Goal: Communication & Community: Answer question/provide support

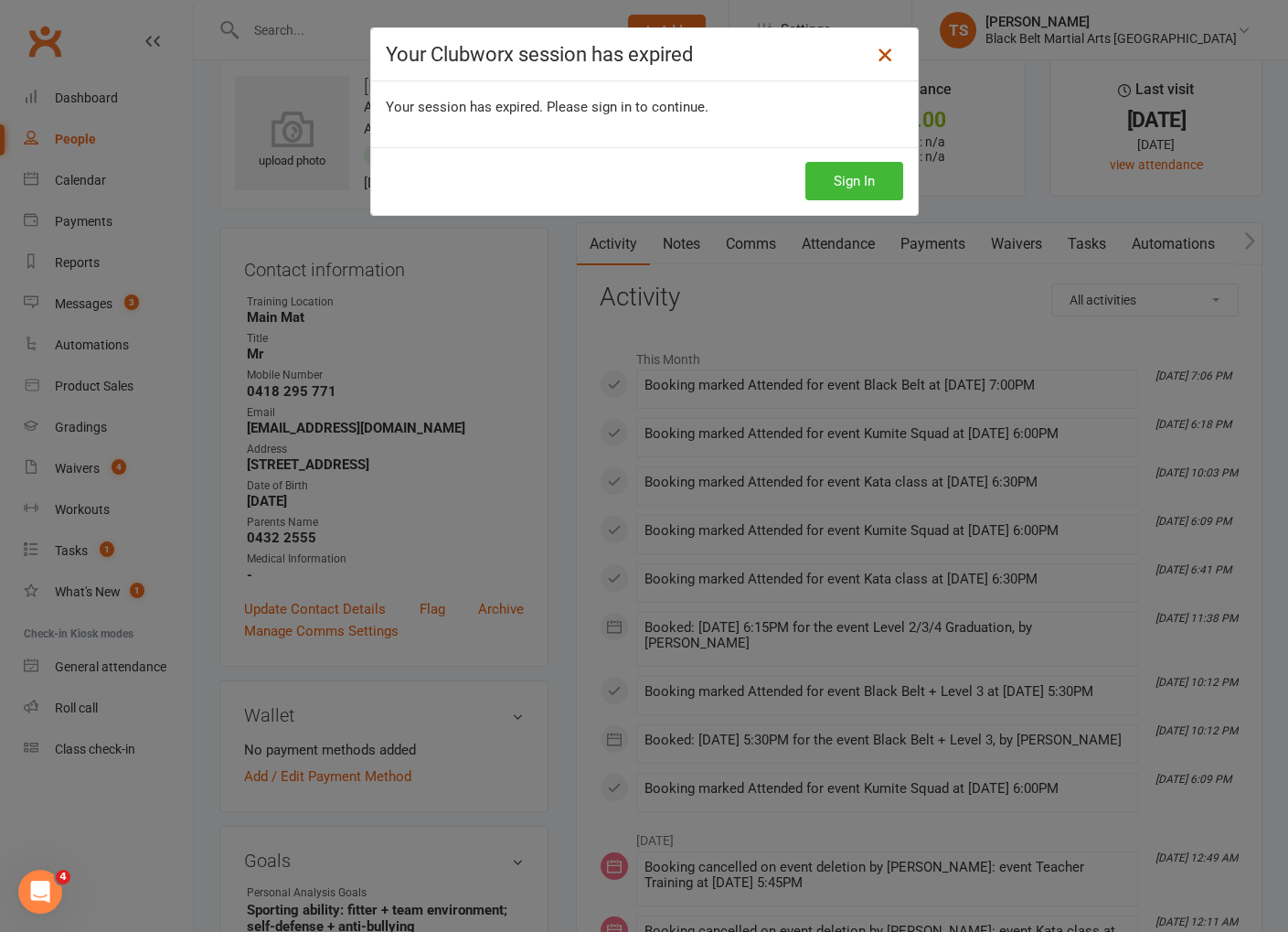
click at [883, 57] on icon at bounding box center [885, 55] width 22 height 22
drag, startPoint x: 887, startPoint y: 53, endPoint x: 870, endPoint y: 53, distance: 17.0
click at [887, 53] on icon at bounding box center [885, 55] width 22 height 22
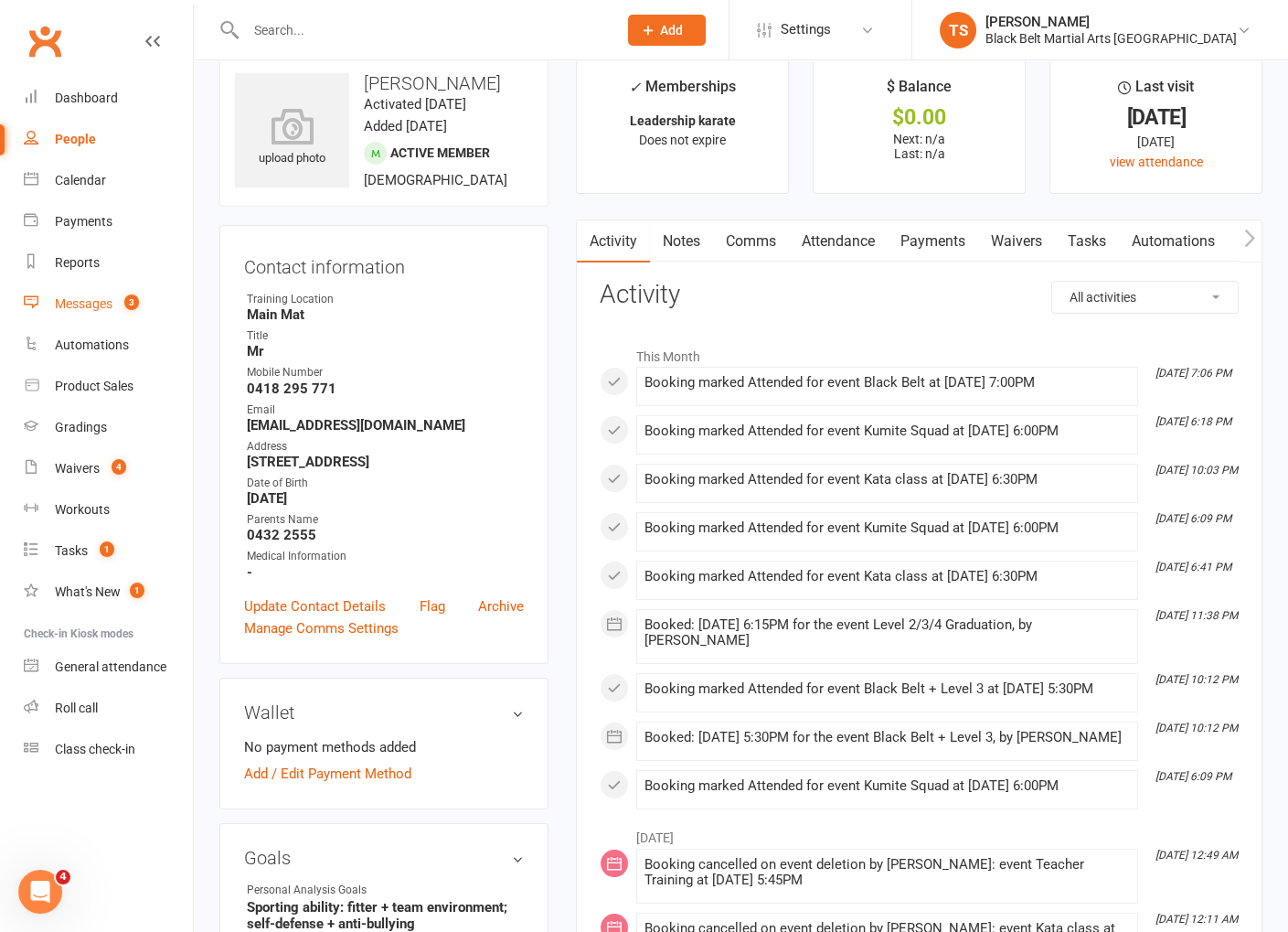
scroll to position [30, 0]
click at [98, 306] on div "Messages" at bounding box center [83, 303] width 58 height 14
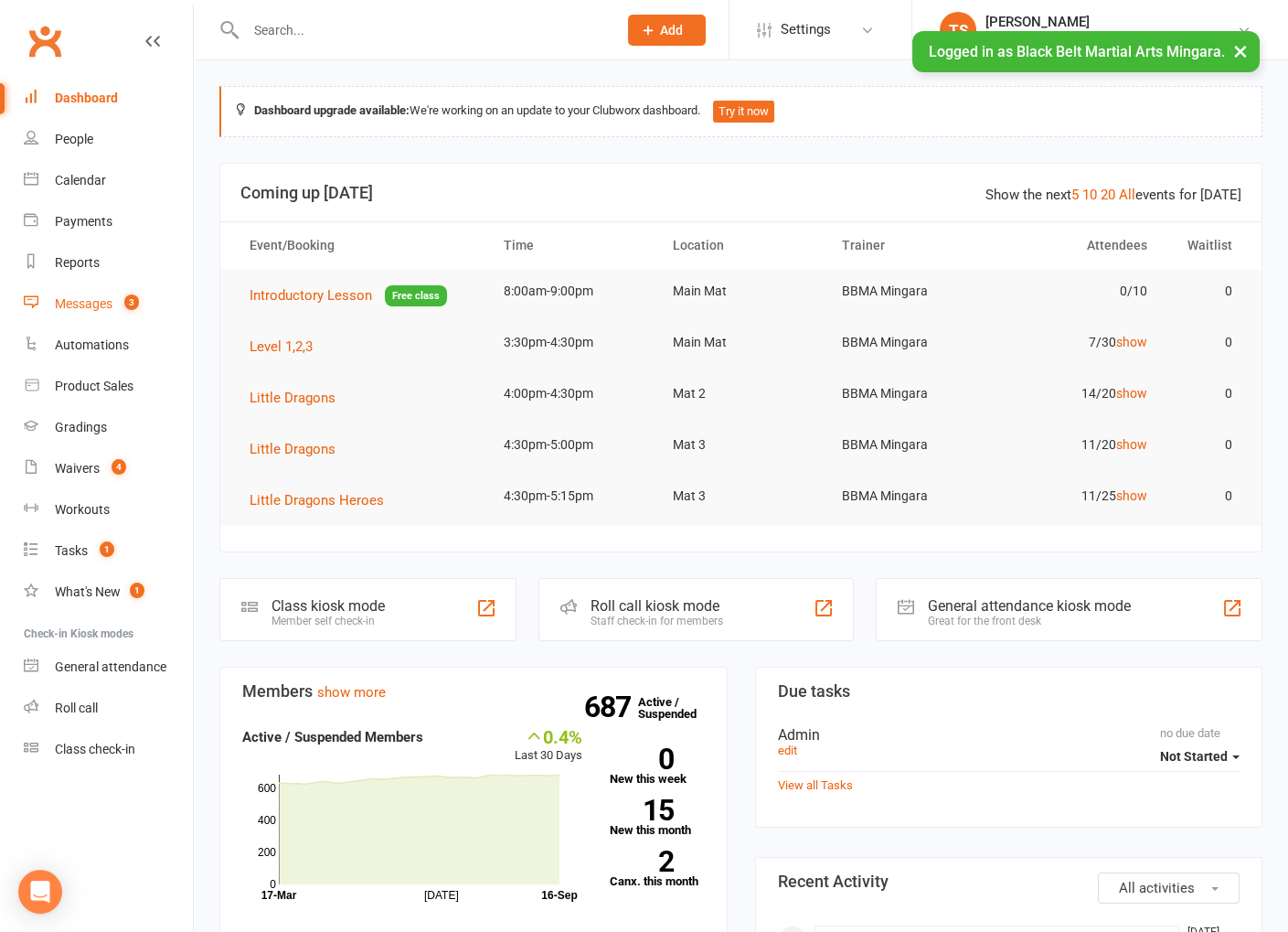
click at [91, 305] on div "Messages" at bounding box center [83, 303] width 58 height 14
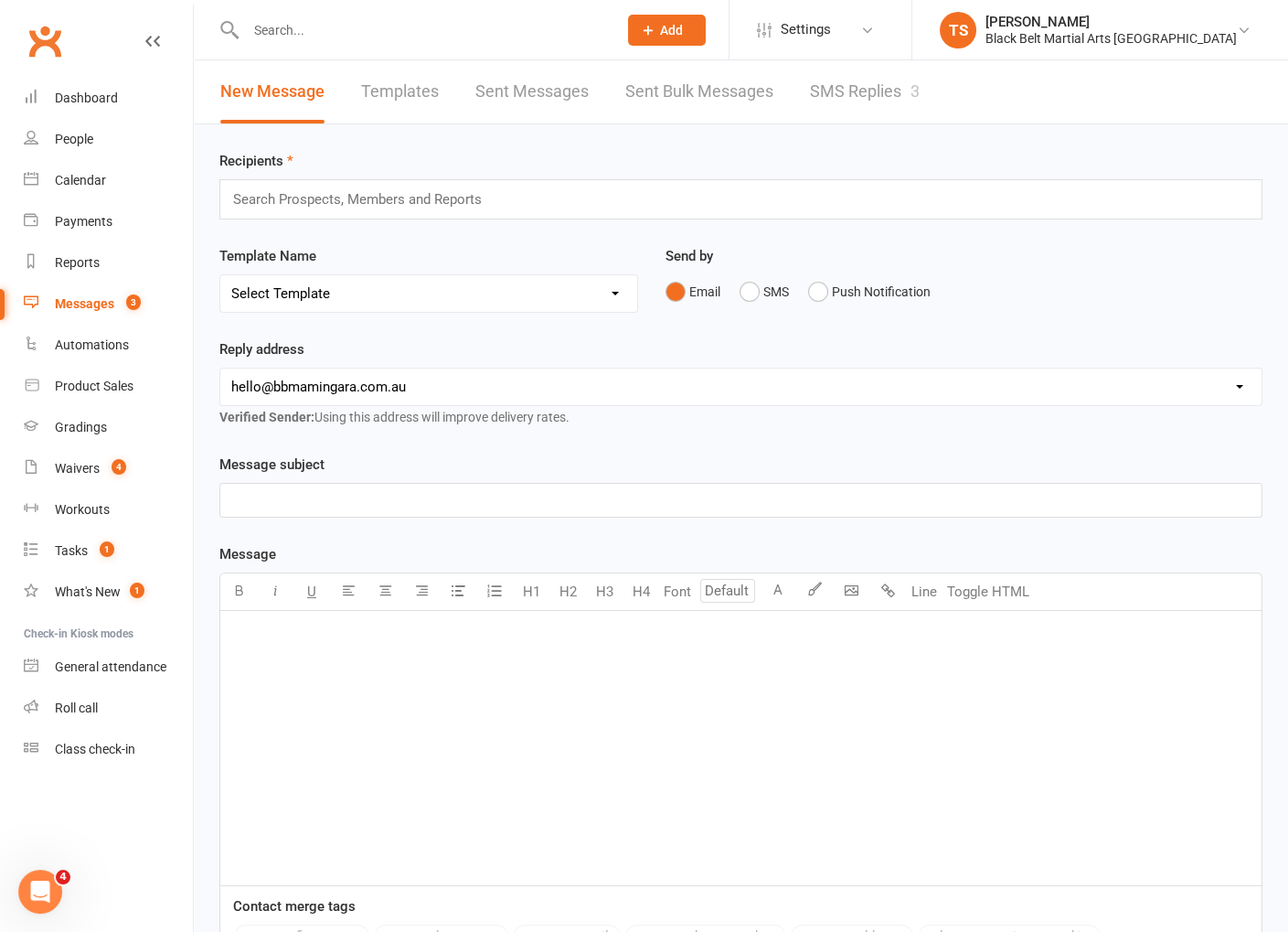
click at [836, 90] on link "SMS Replies 3" at bounding box center [865, 92] width 109 height 63
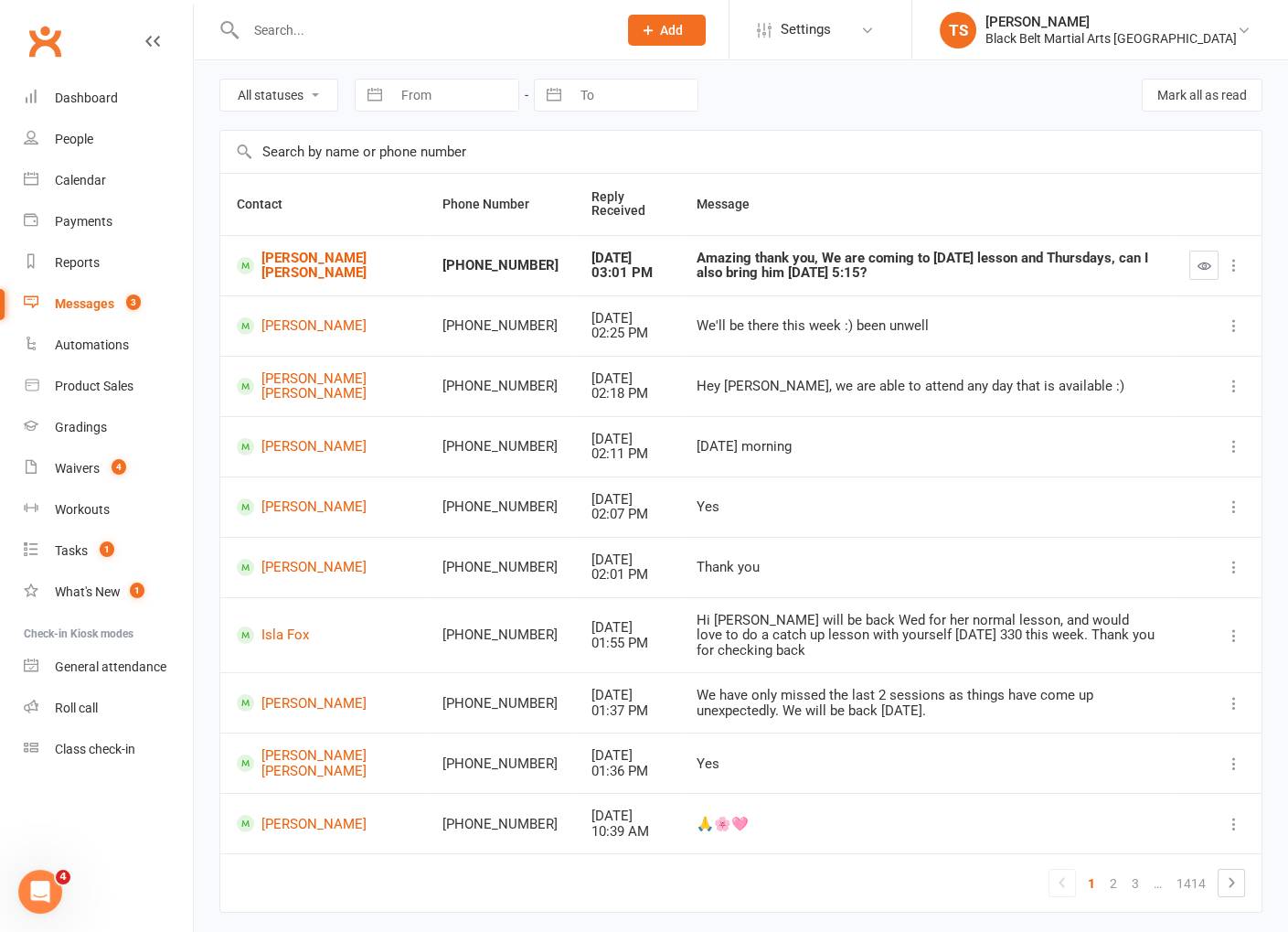
scroll to position [101, 0]
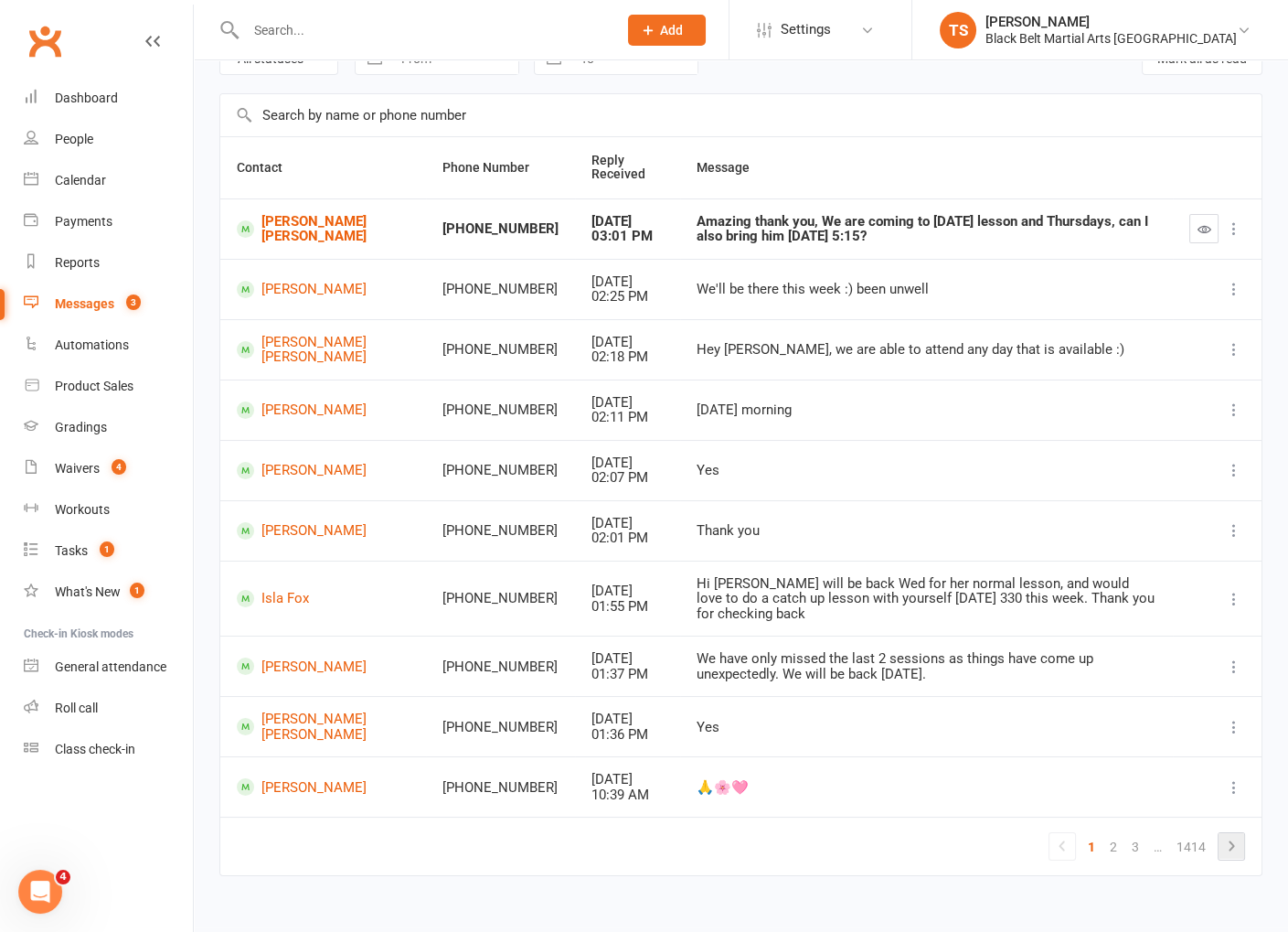
click at [1231, 841] on icon at bounding box center [1231, 846] width 6 height 10
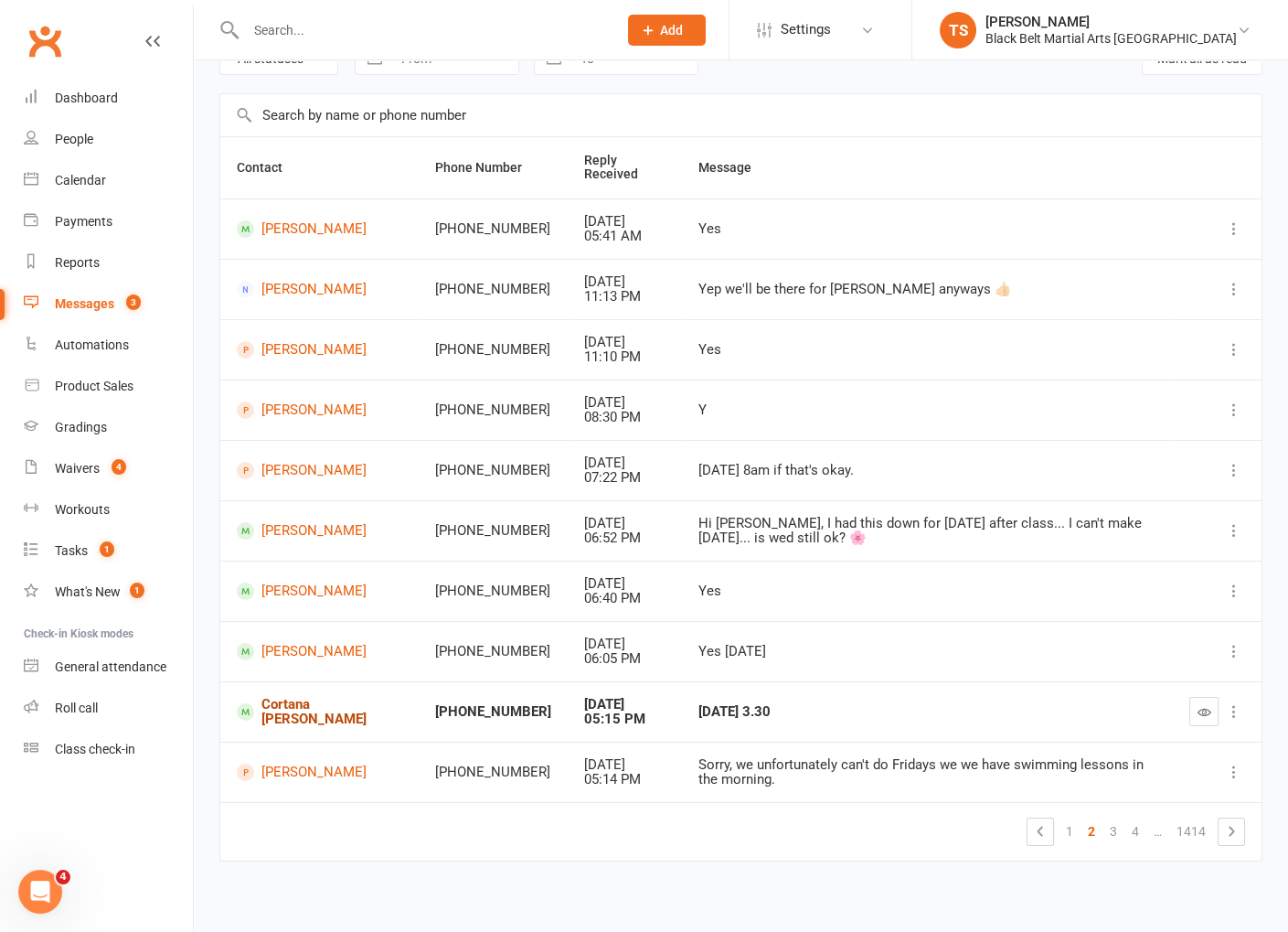
drag, startPoint x: 354, startPoint y: 705, endPoint x: 496, endPoint y: 665, distance: 147.5
click at [354, 705] on link "Cortana [PERSON_NAME]" at bounding box center [320, 711] width 165 height 30
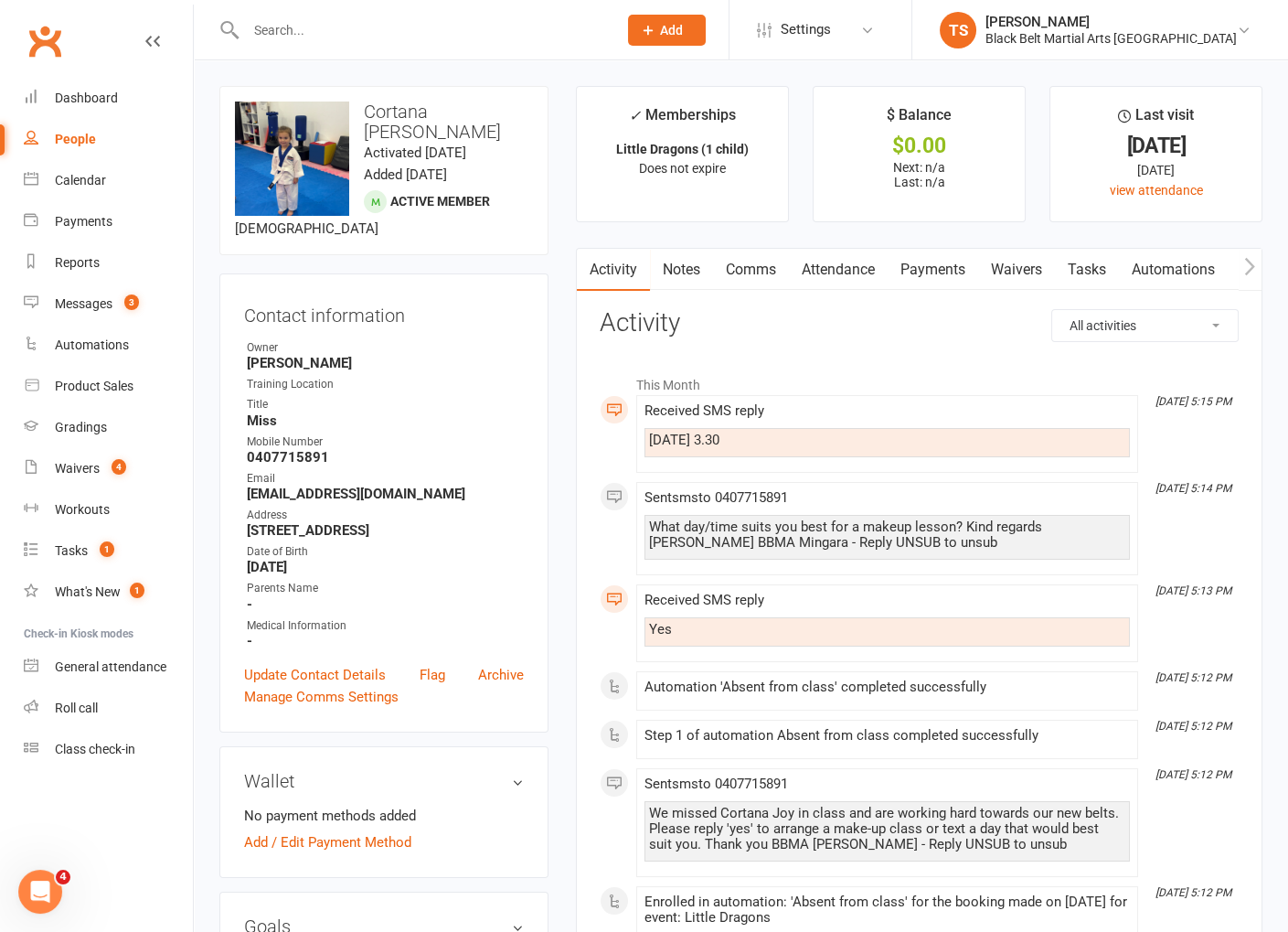
scroll to position [8, 0]
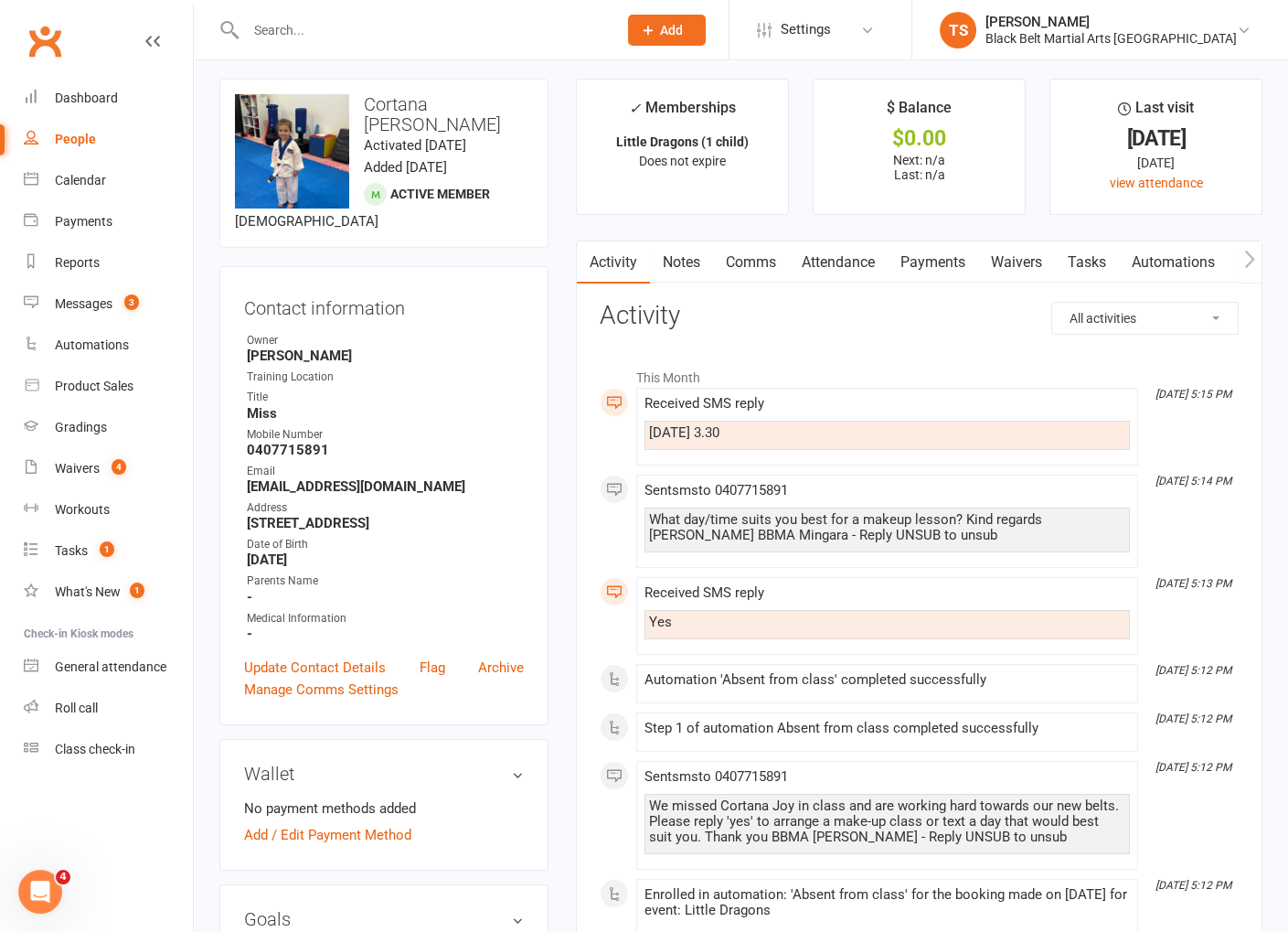
click at [773, 268] on link "Comms" at bounding box center [751, 262] width 76 height 42
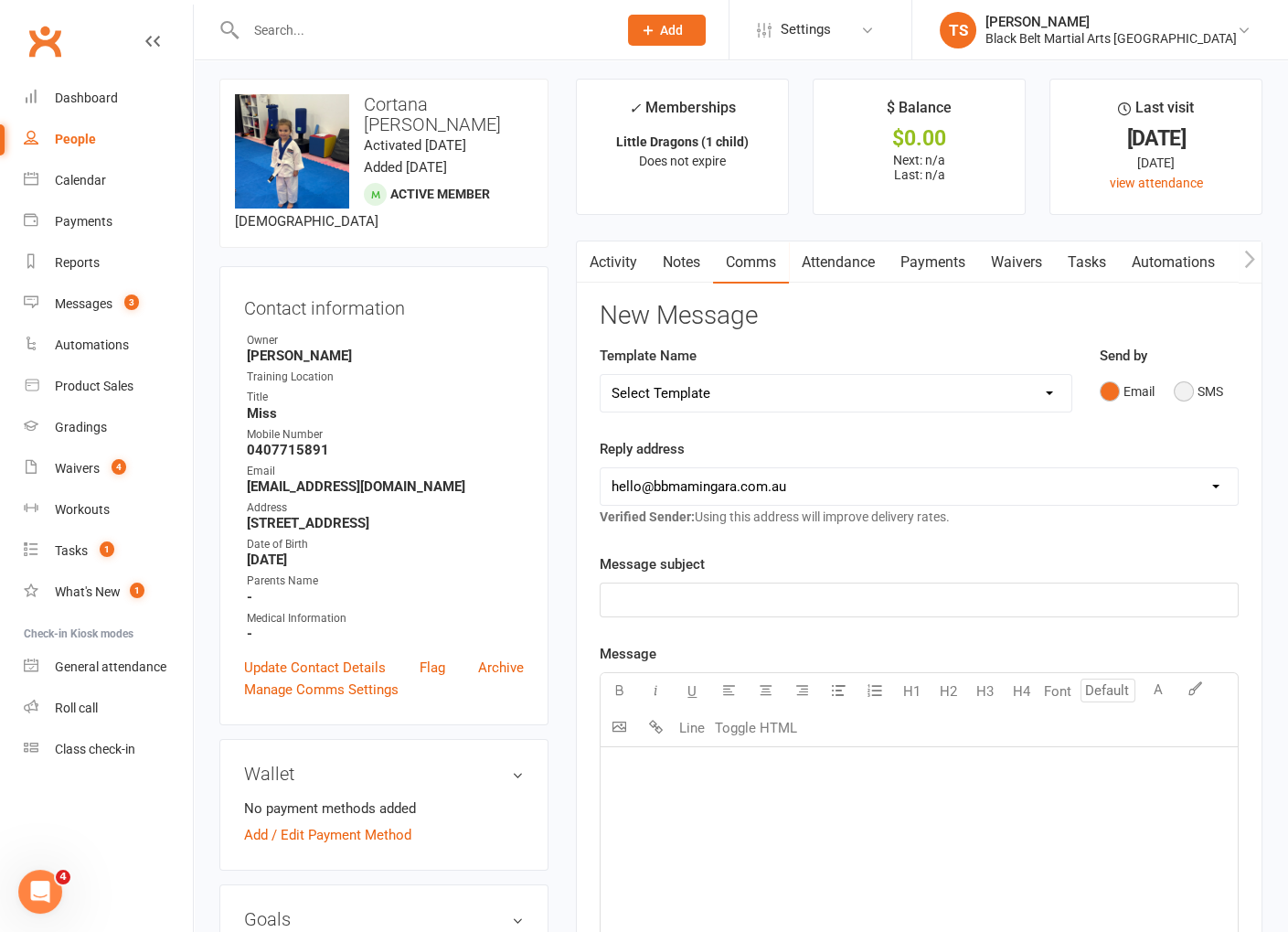
click at [1189, 394] on button "SMS" at bounding box center [1198, 392] width 49 height 35
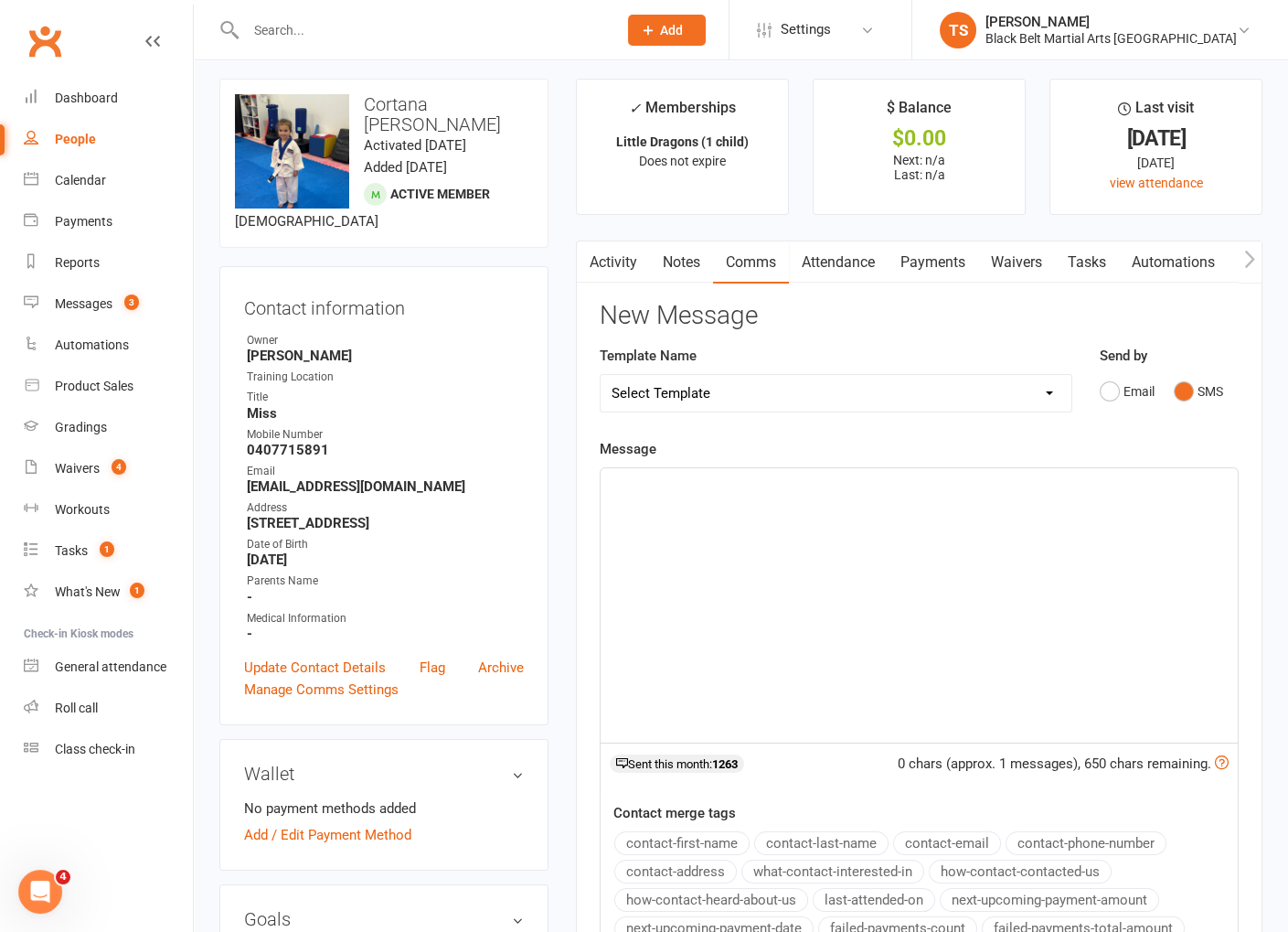
click at [847, 530] on div "﻿" at bounding box center [919, 606] width 637 height 275
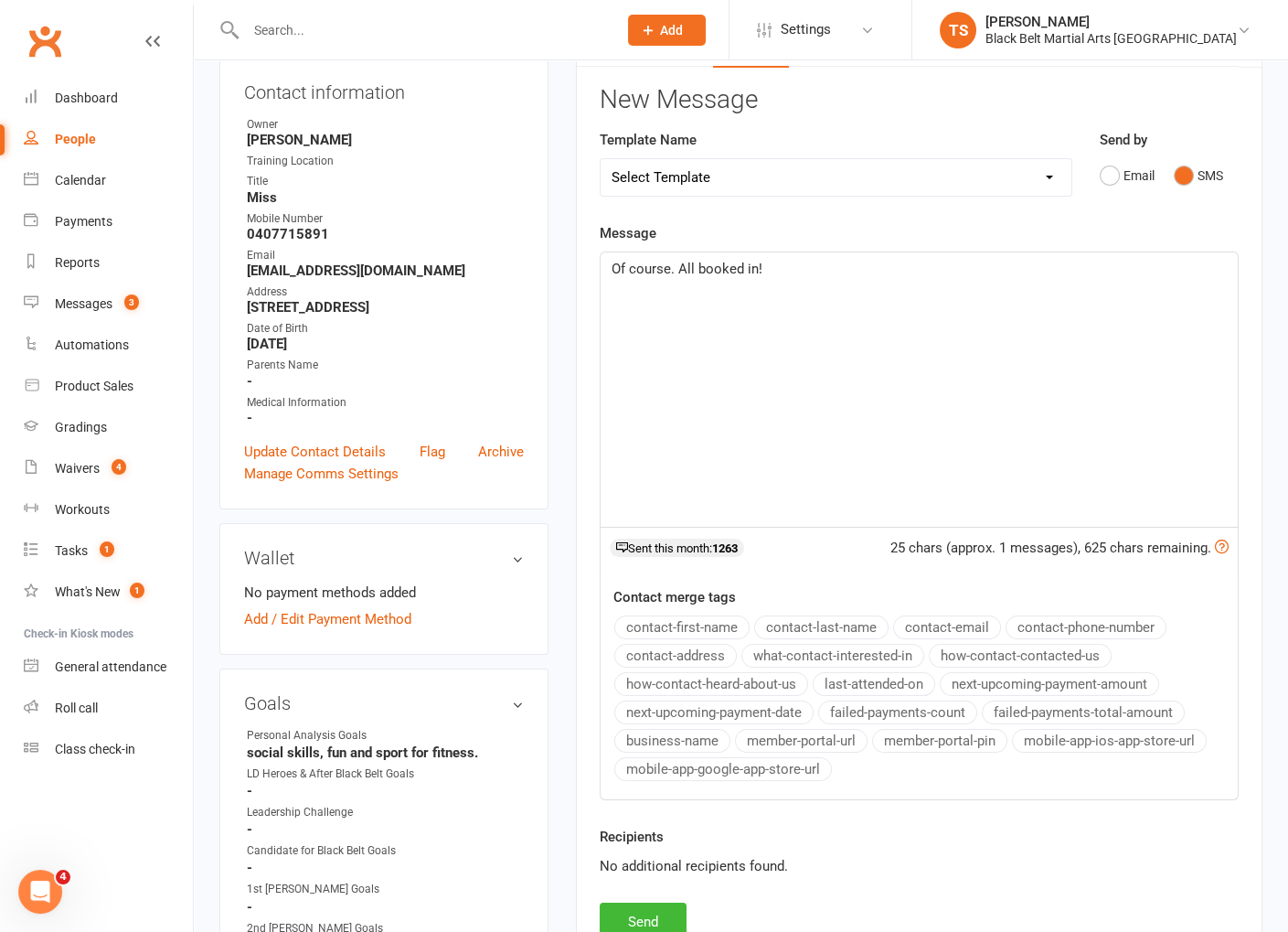
scroll to position [228, 0]
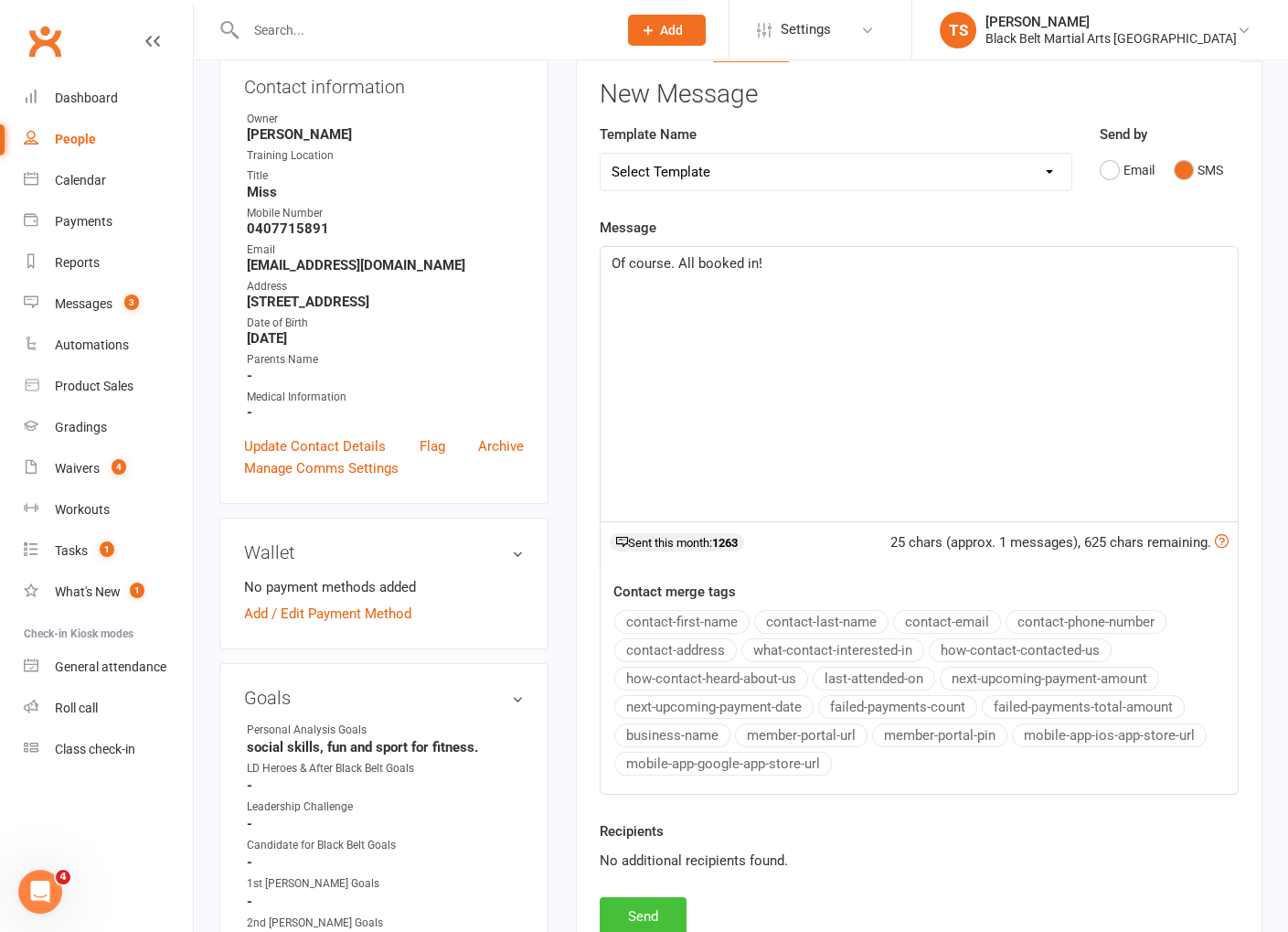
click at [625, 921] on button "Send" at bounding box center [643, 916] width 86 height 38
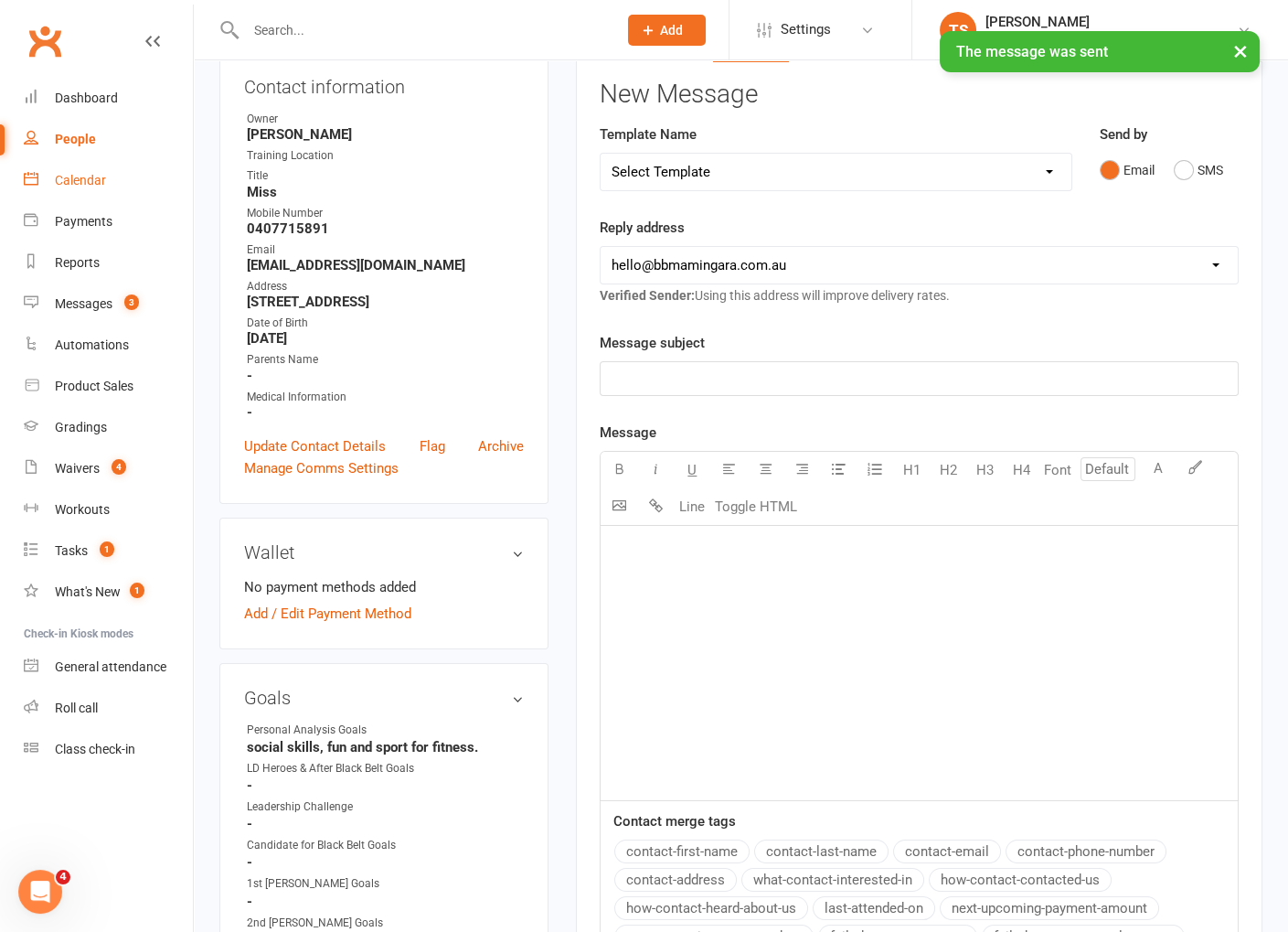
click at [83, 179] on div "Calendar" at bounding box center [80, 179] width 51 height 14
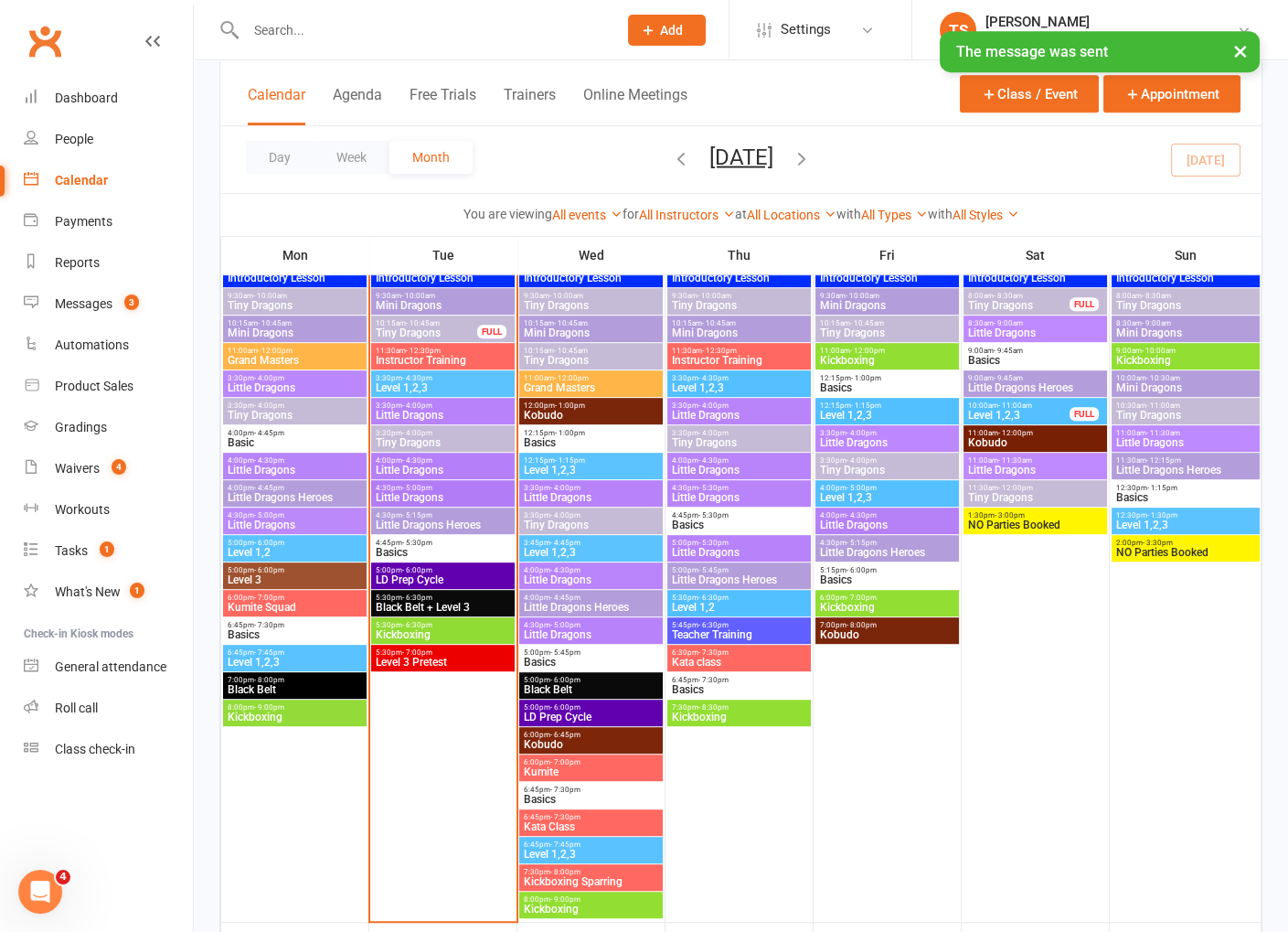
scroll to position [1557, 0]
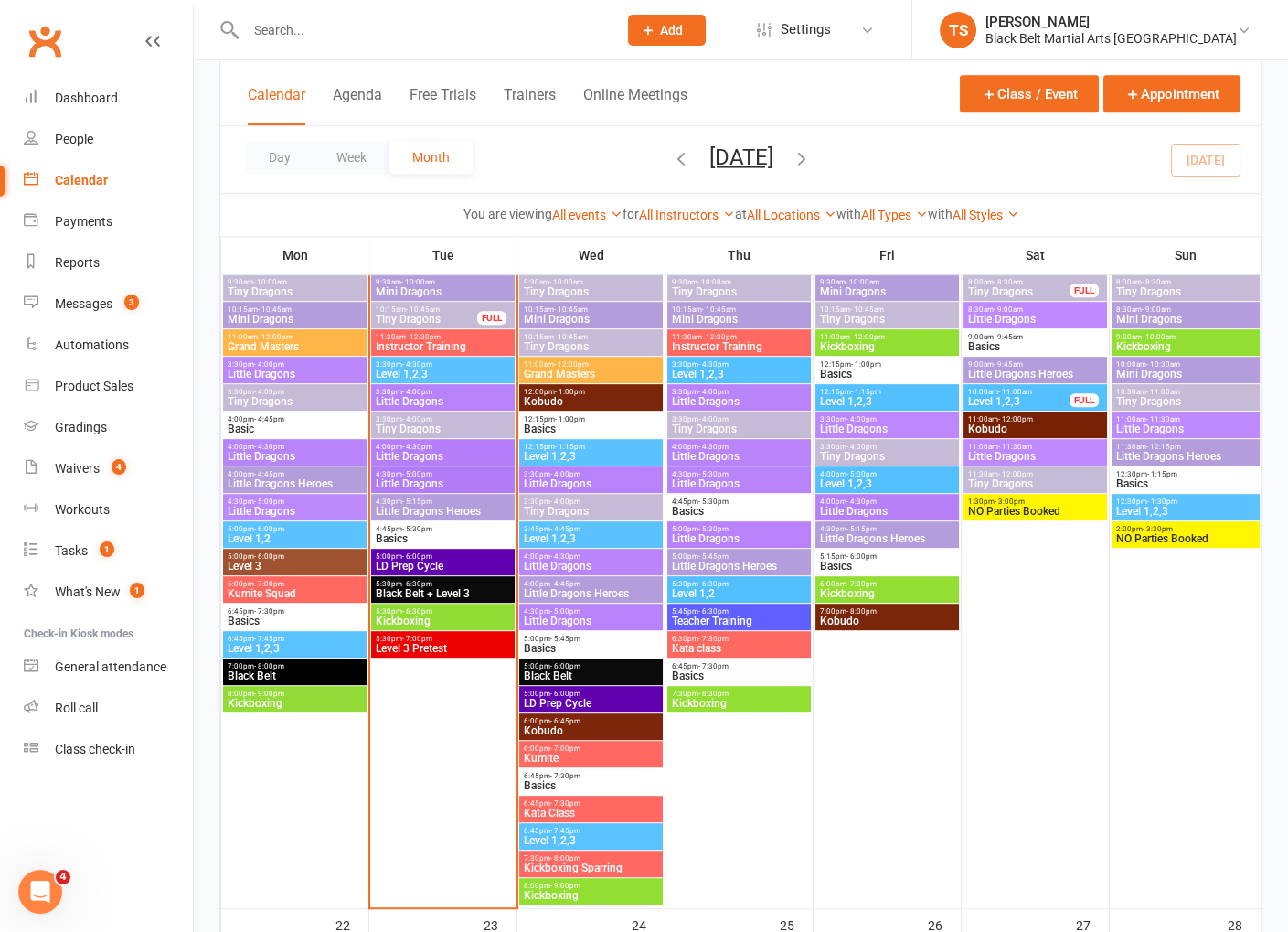
click at [534, 474] on span "3:30pm - 4:00pm" at bounding box center [591, 474] width 136 height 9
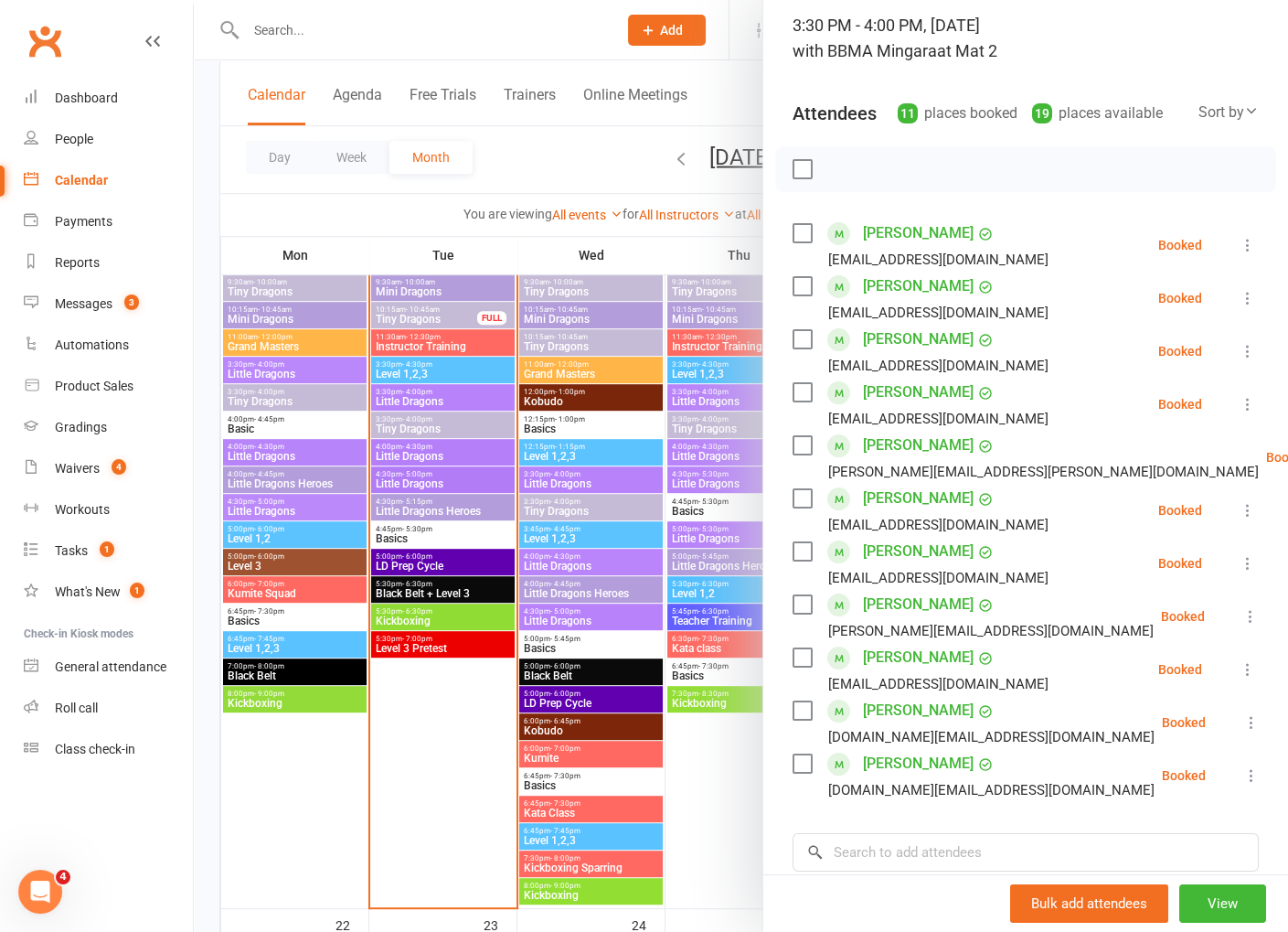
scroll to position [183, 0]
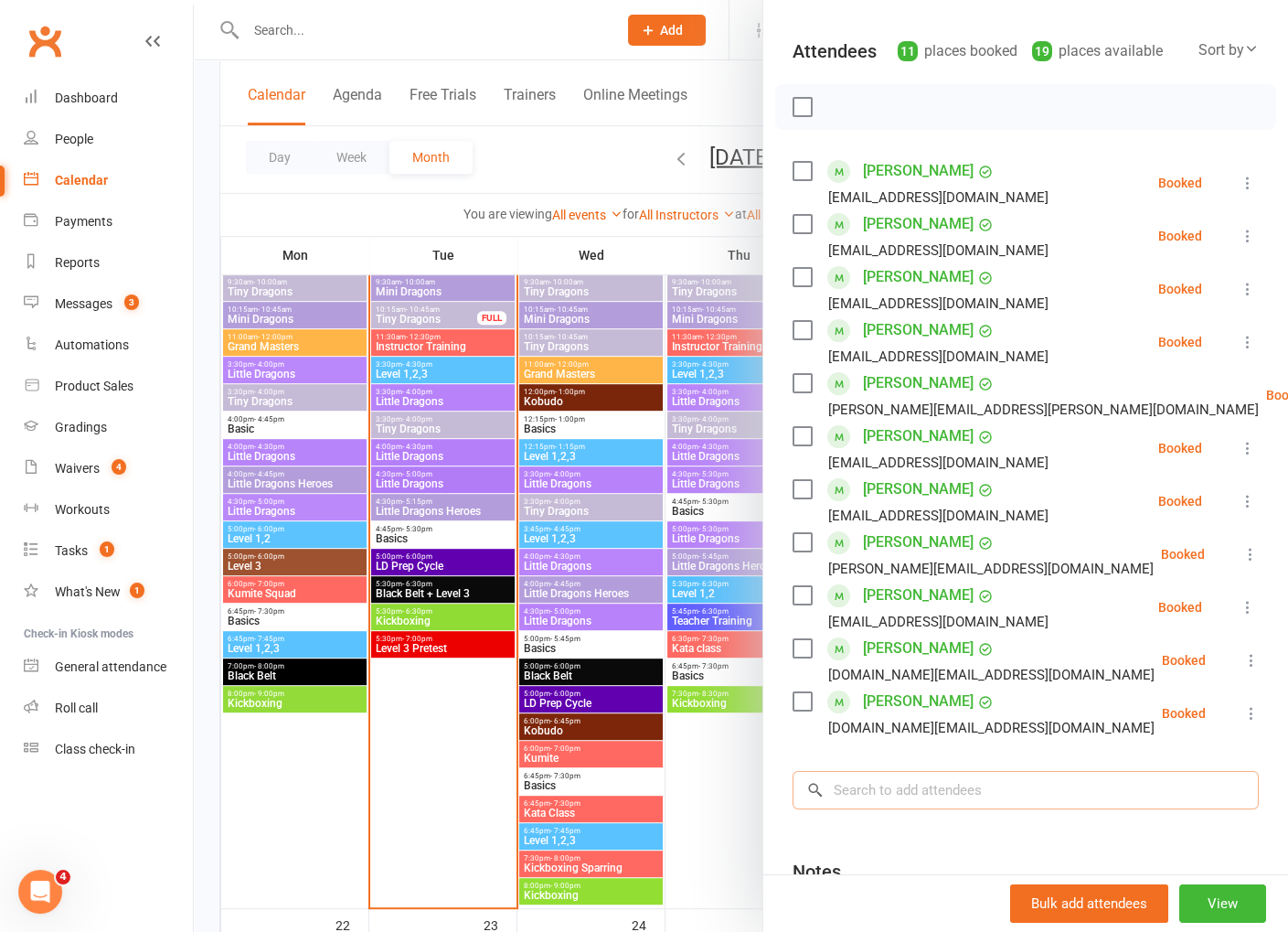
click at [973, 795] on input "search" at bounding box center [1026, 790] width 466 height 38
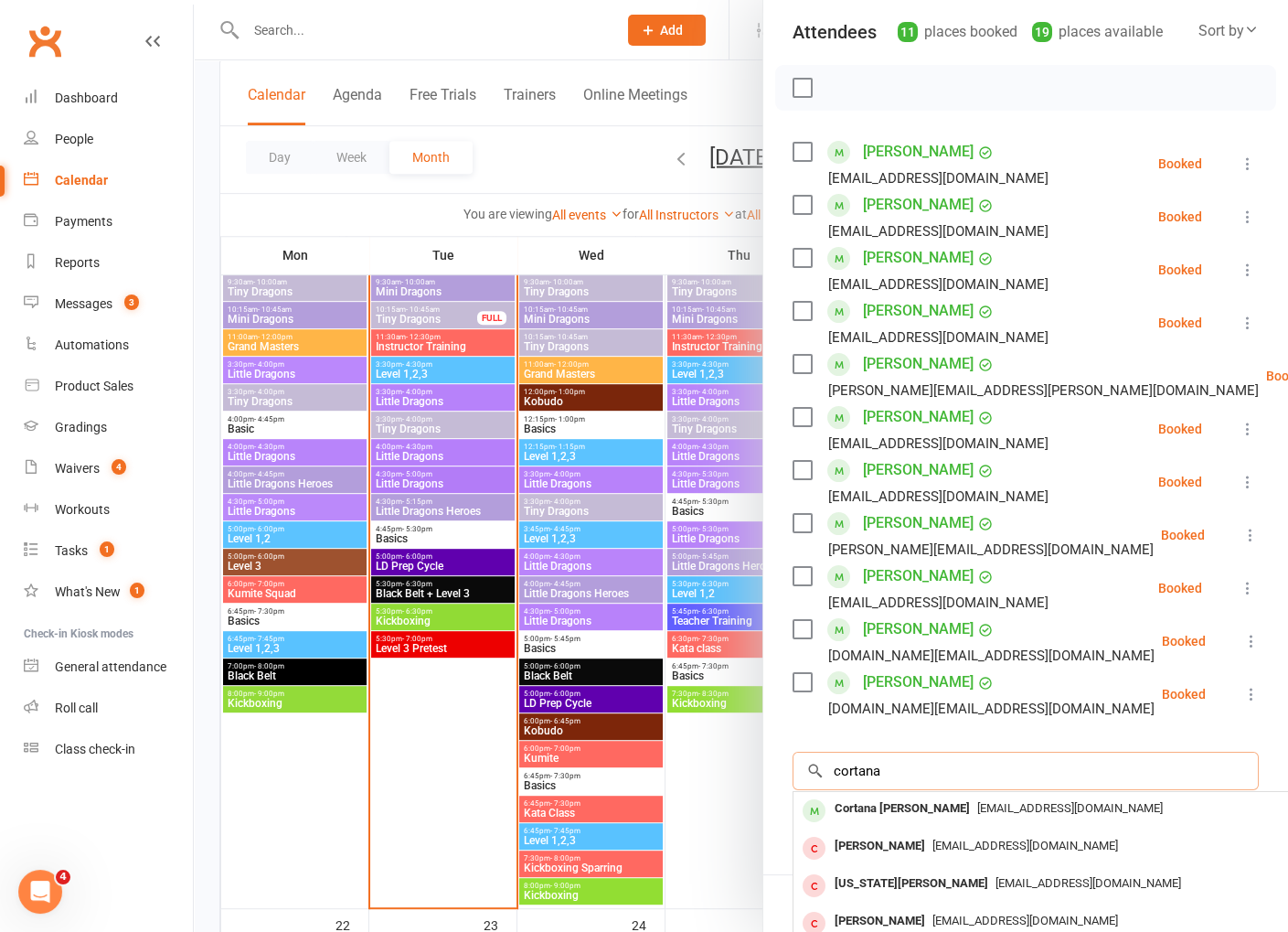
scroll to position [203, 1]
type input "cortana"
click at [871, 807] on div "Cortana [PERSON_NAME]" at bounding box center [901, 809] width 150 height 27
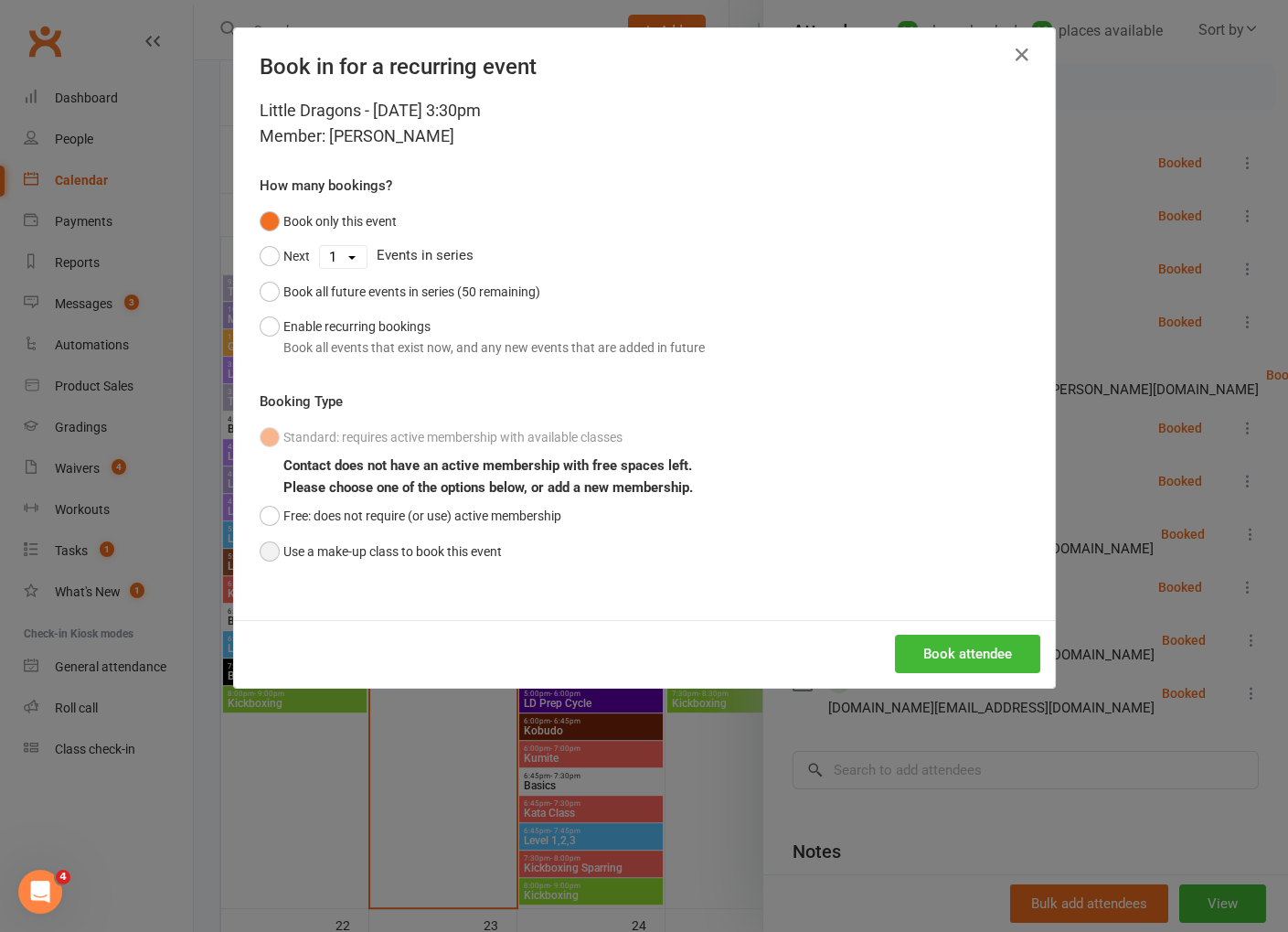
click at [266, 555] on button "Use a make-up class to book this event" at bounding box center [381, 551] width 242 height 35
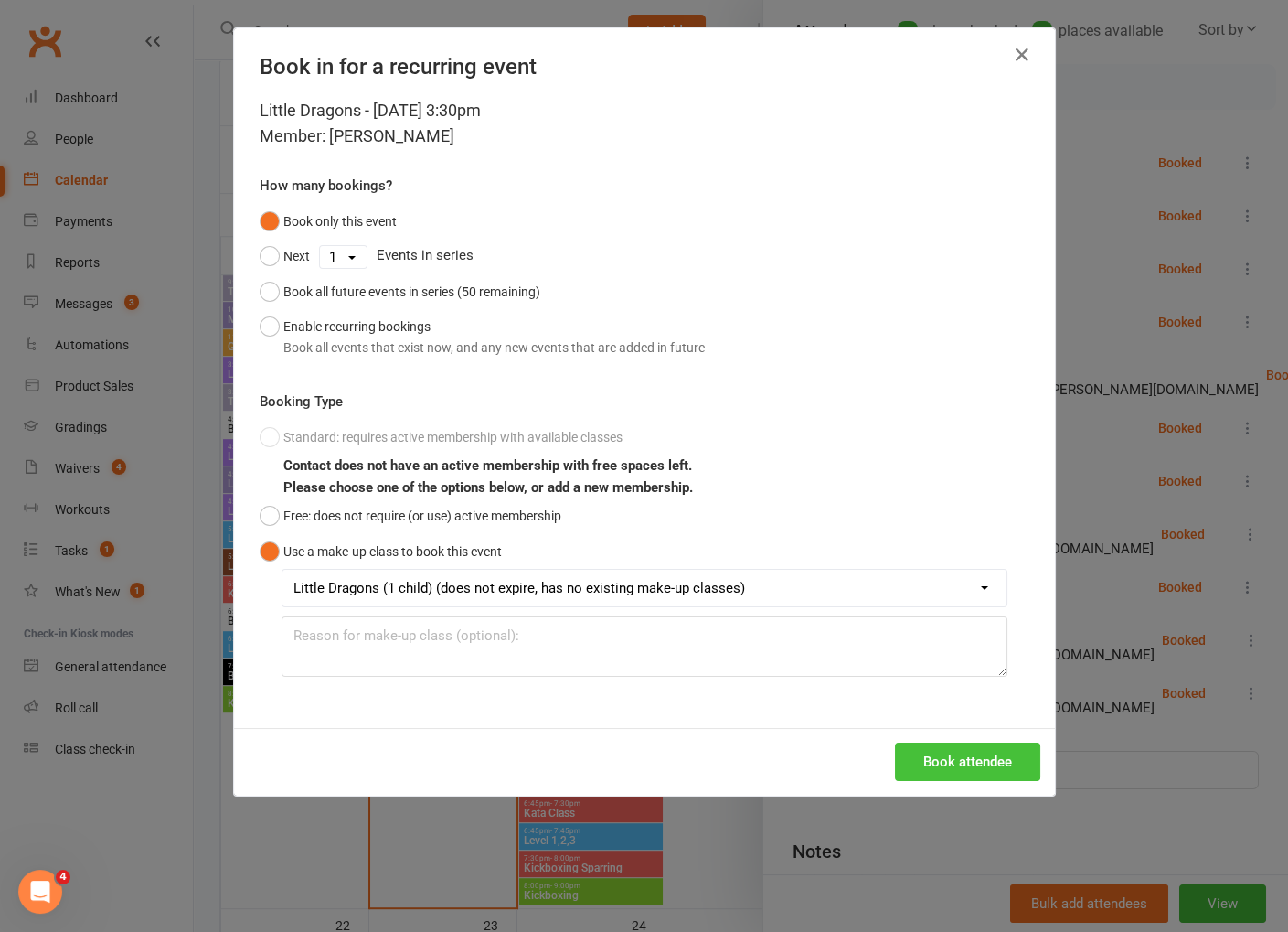
click at [996, 755] on button "Book attendee" at bounding box center [967, 761] width 145 height 38
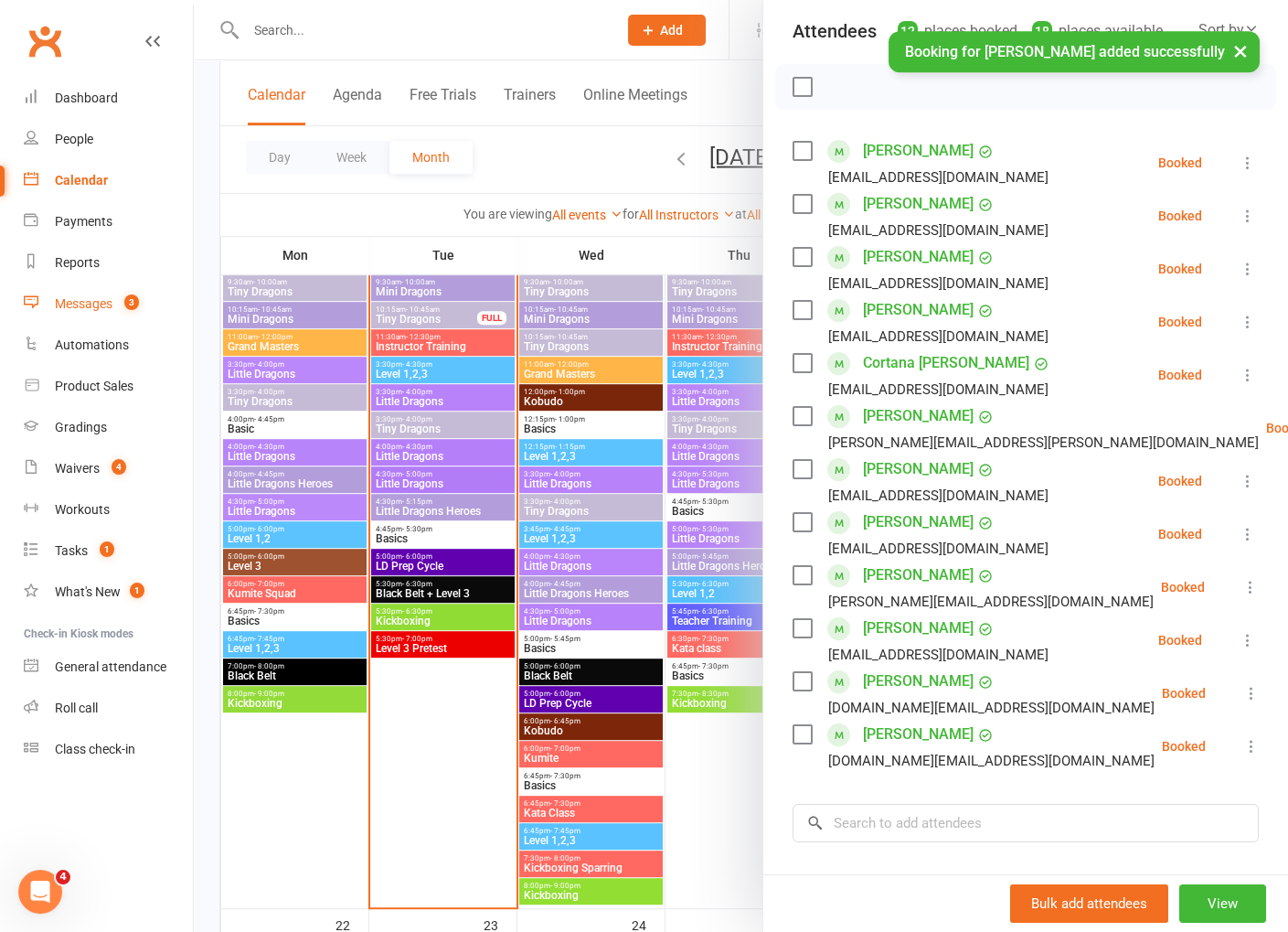
click at [101, 311] on link "Messages 3" at bounding box center [108, 303] width 169 height 41
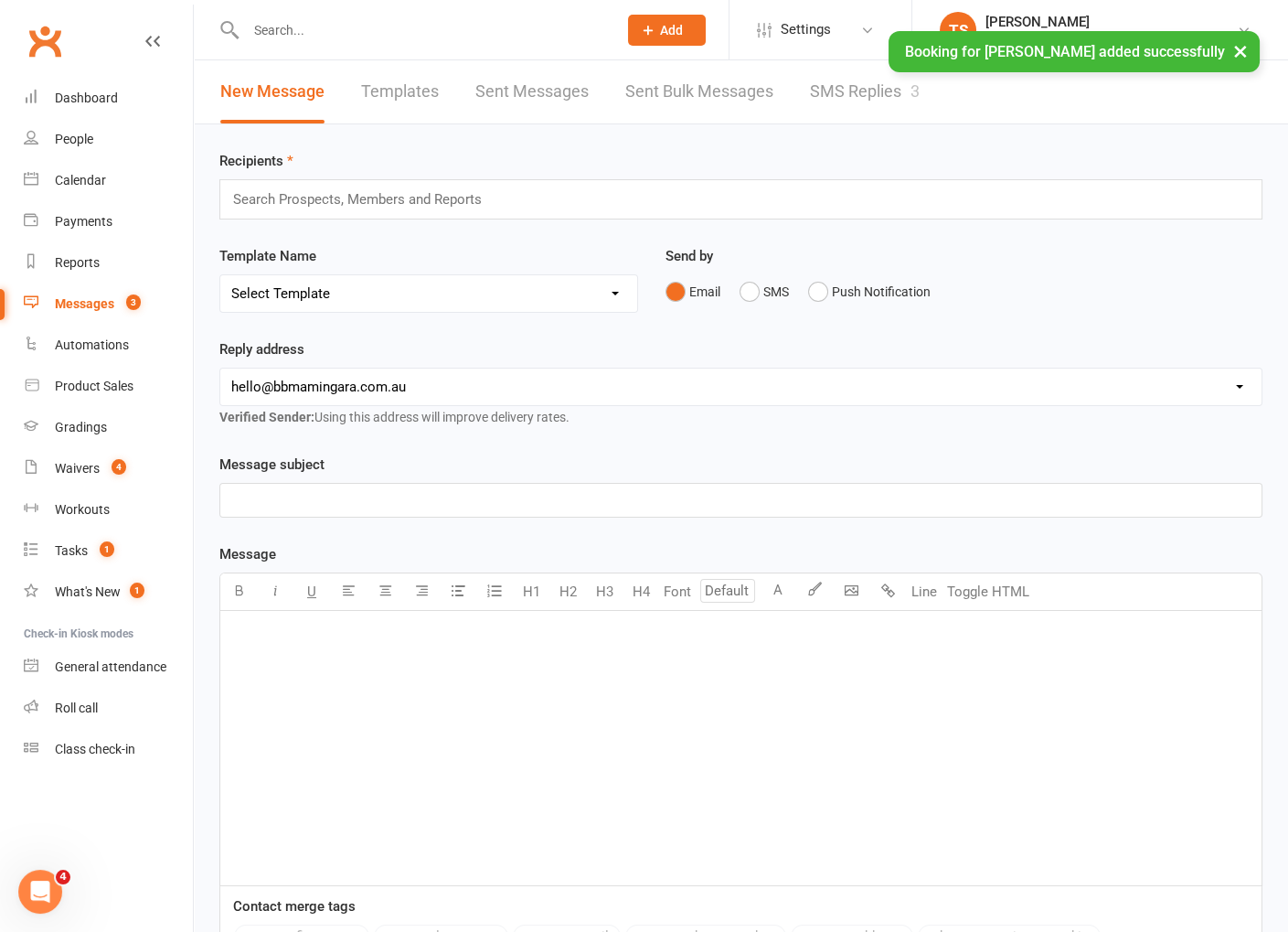
click at [878, 98] on link "SMS Replies 3" at bounding box center [865, 92] width 109 height 63
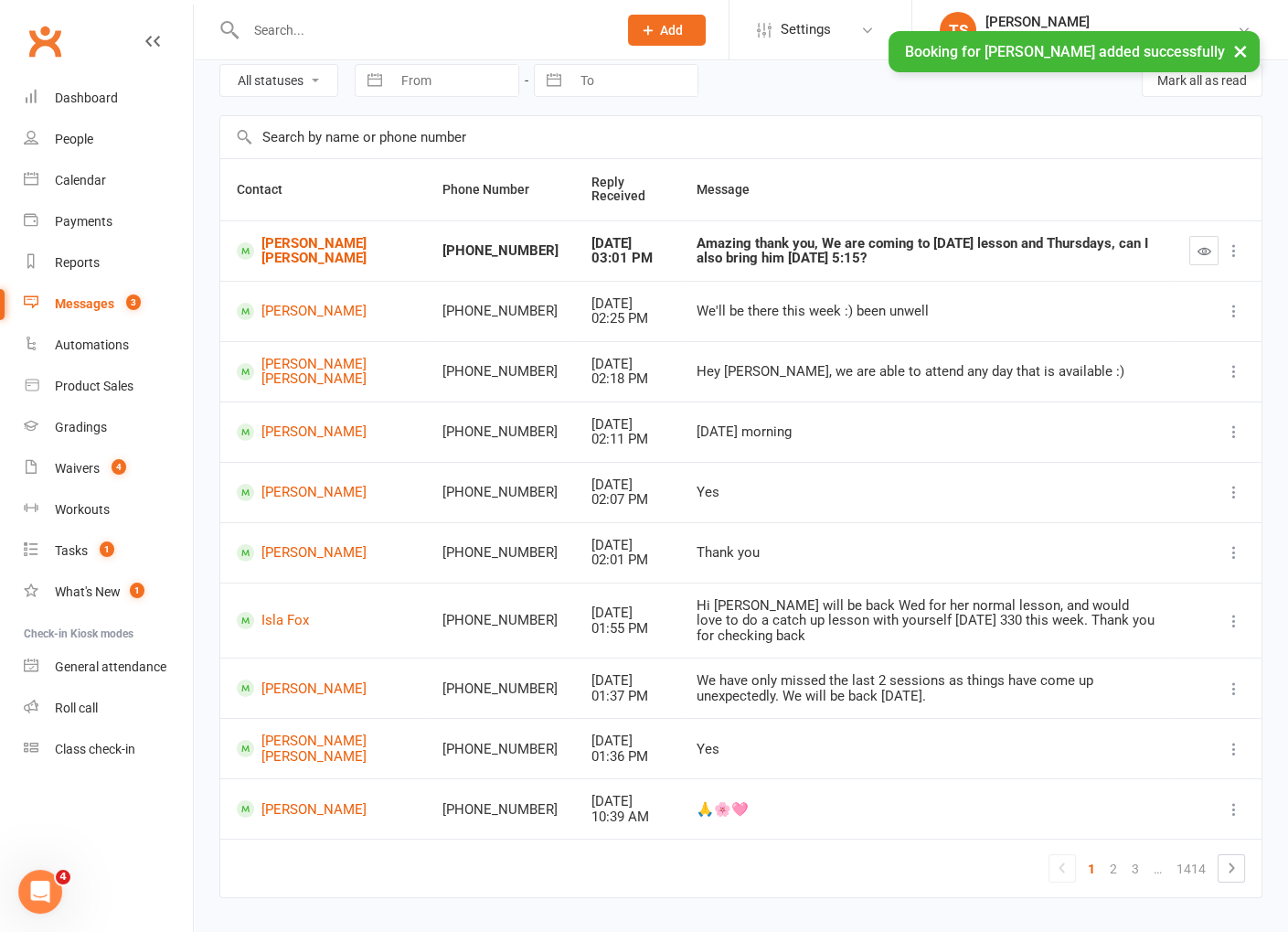
scroll to position [101, 0]
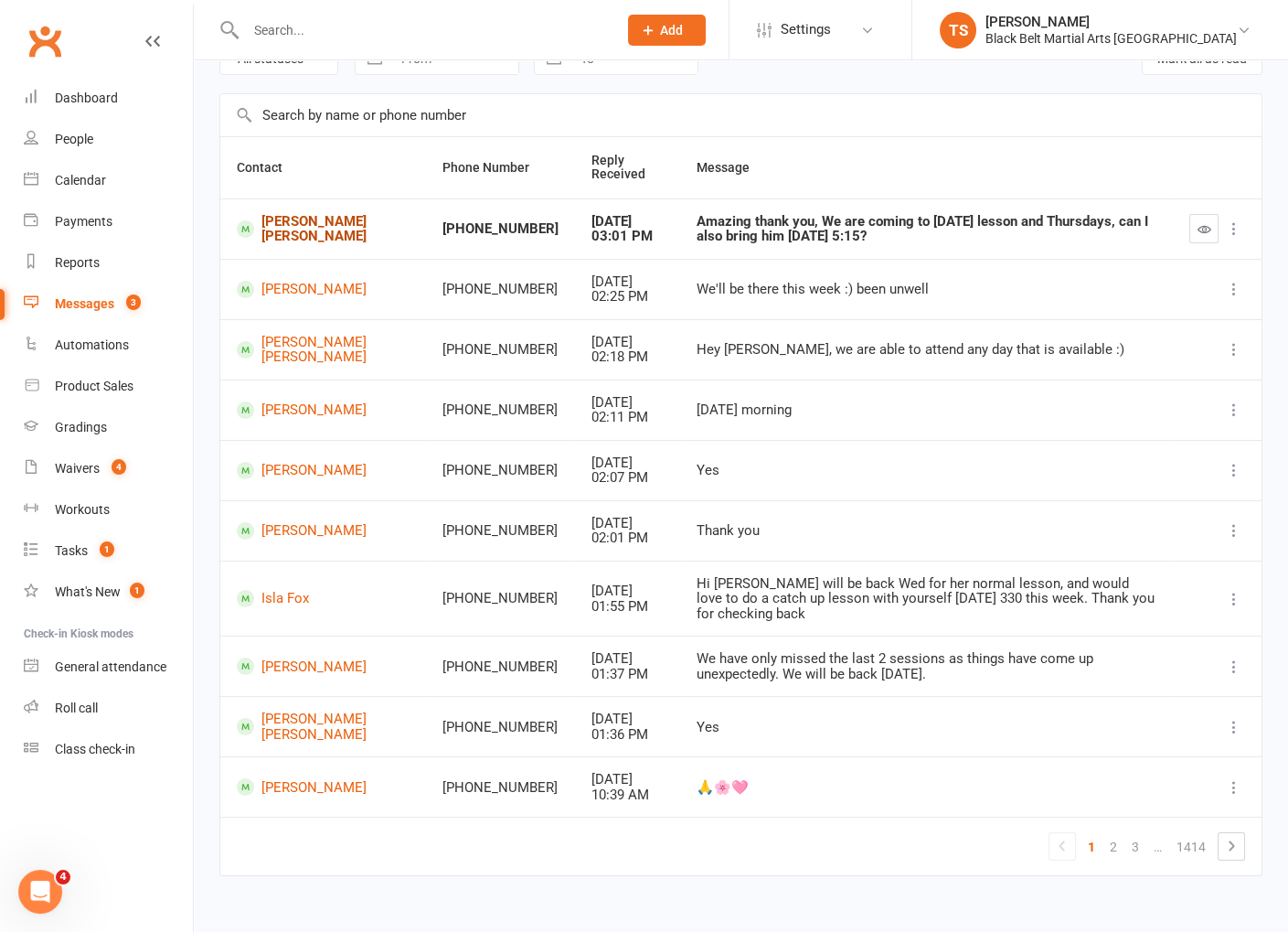
click at [316, 222] on link "[PERSON_NAME] [PERSON_NAME]" at bounding box center [323, 228] width 173 height 30
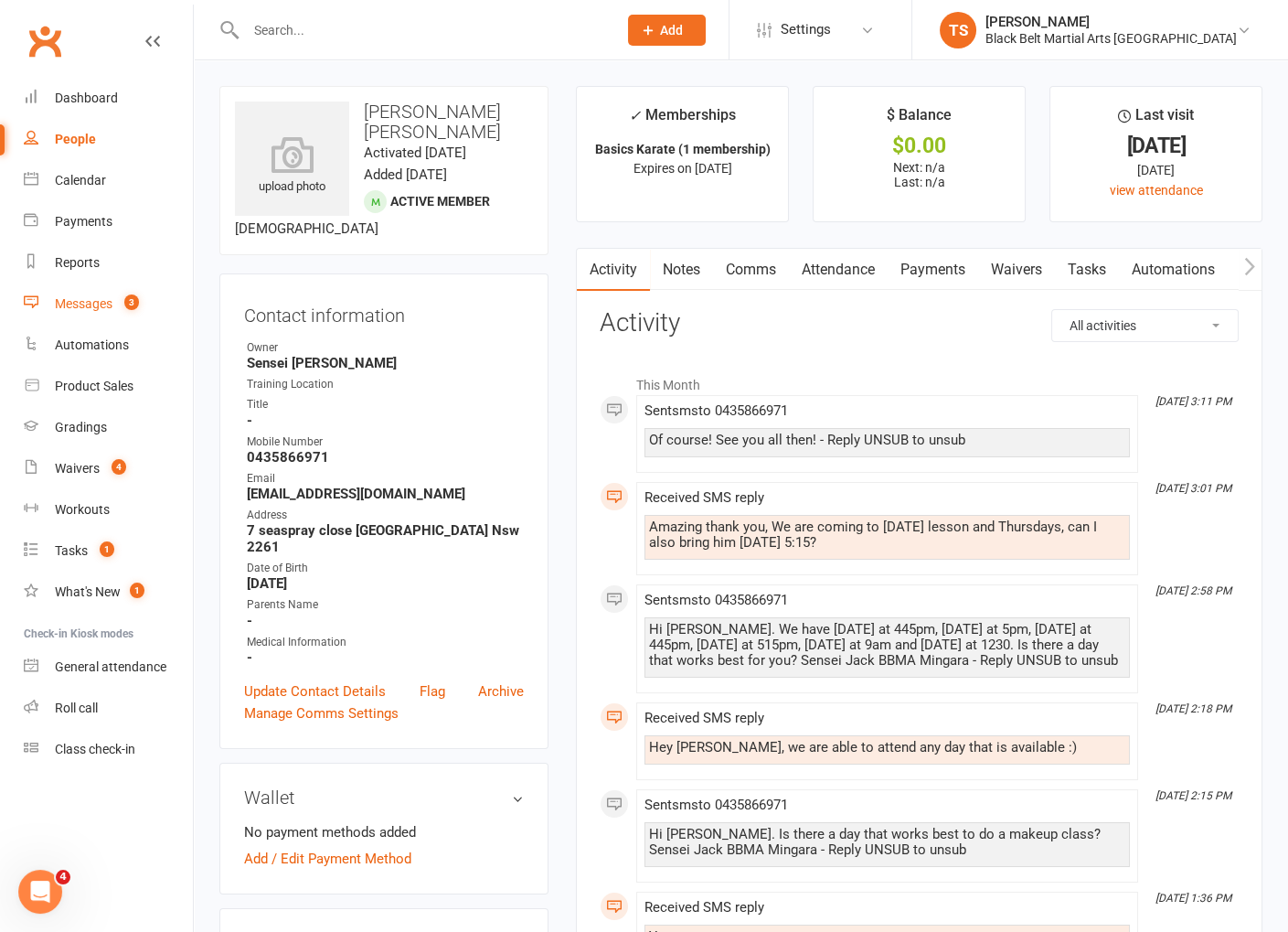
drag, startPoint x: 84, startPoint y: 305, endPoint x: 782, endPoint y: 376, distance: 701.6
click at [85, 305] on div "Messages" at bounding box center [83, 303] width 58 height 14
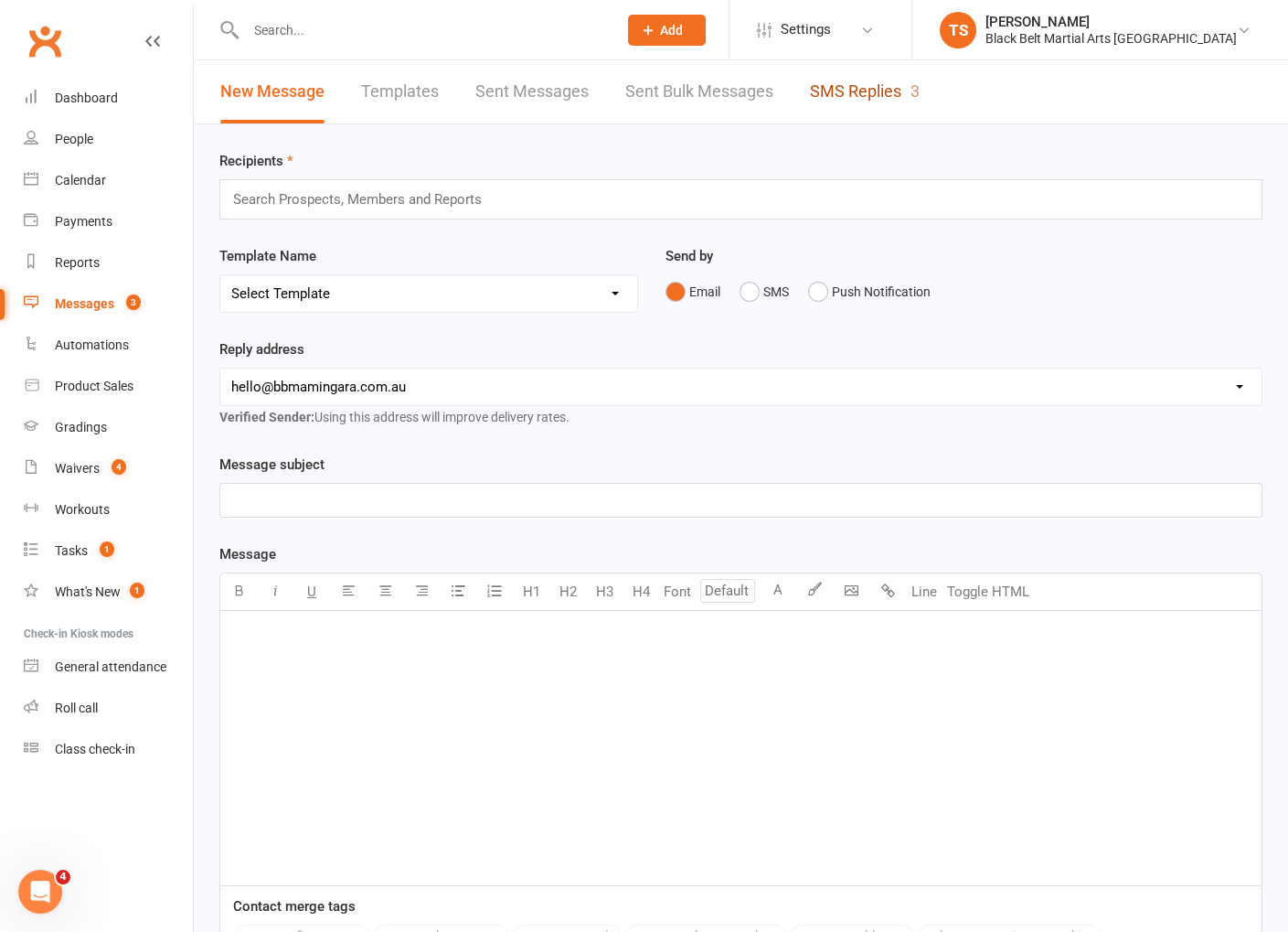
drag, startPoint x: 857, startPoint y: 87, endPoint x: 1269, endPoint y: 260, distance: 446.8
click at [858, 87] on link "SMS Replies 3" at bounding box center [865, 92] width 109 height 63
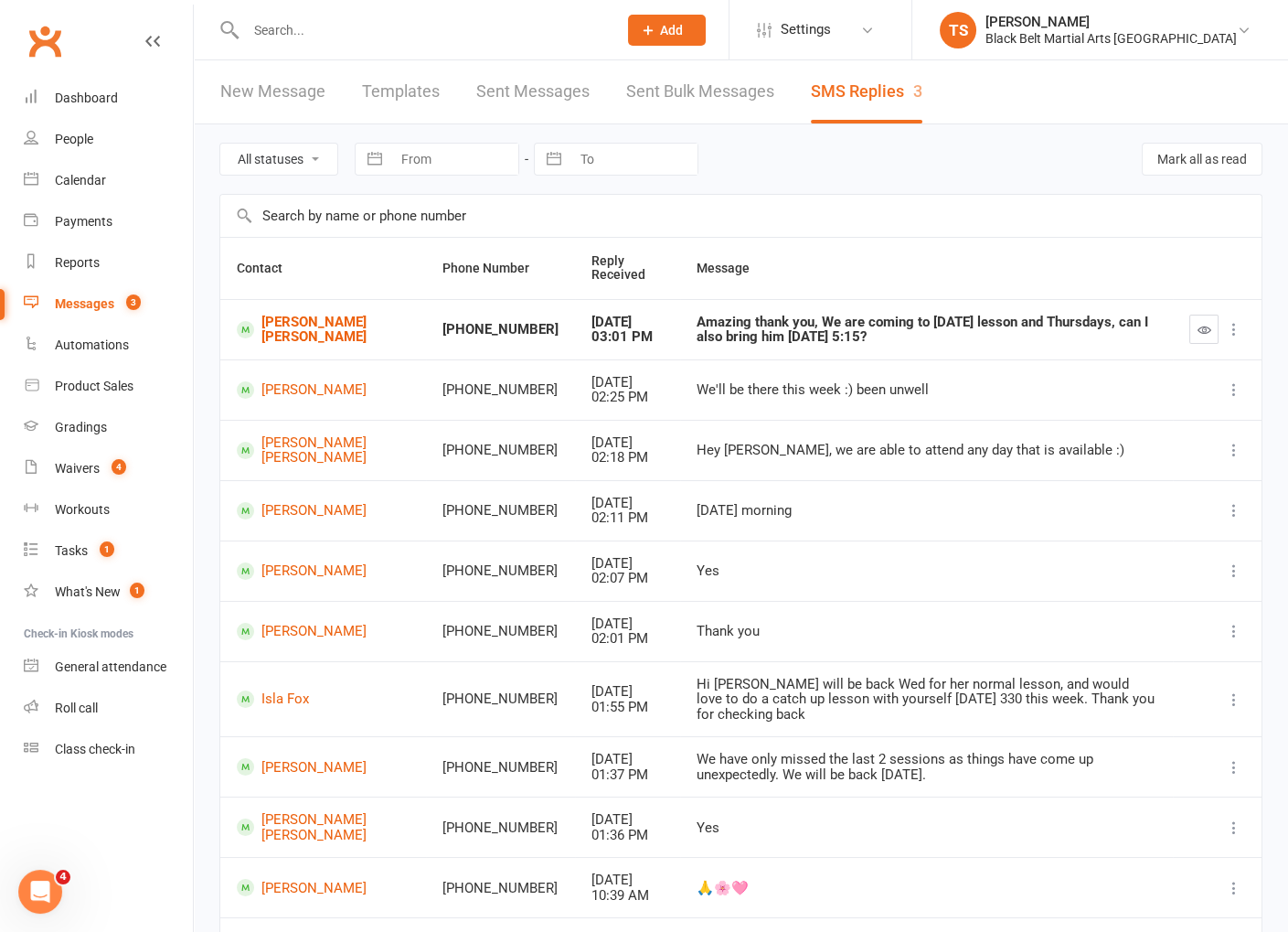
click at [1210, 330] on icon "button" at bounding box center [1205, 329] width 13 height 13
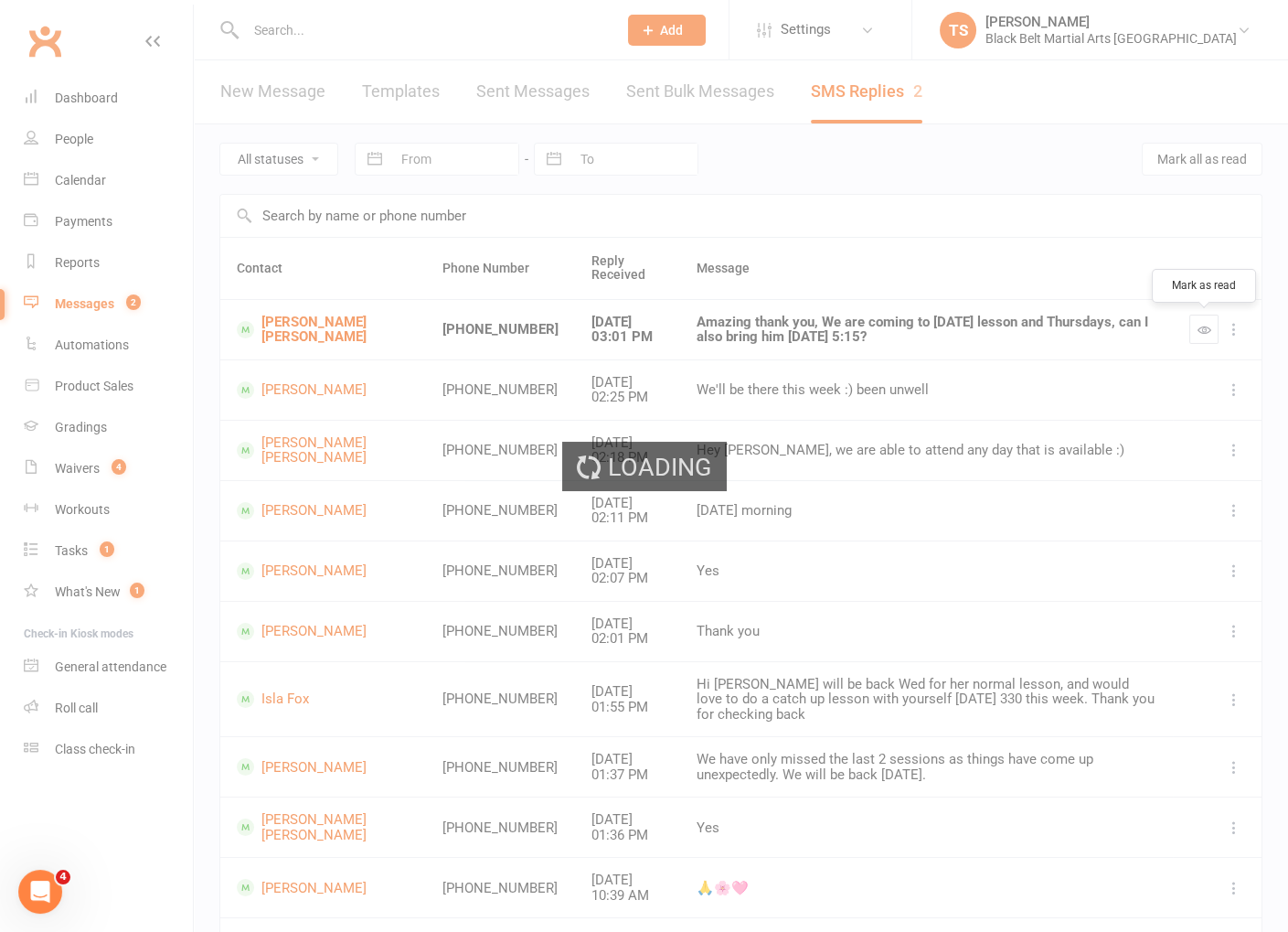
scroll to position [101, 0]
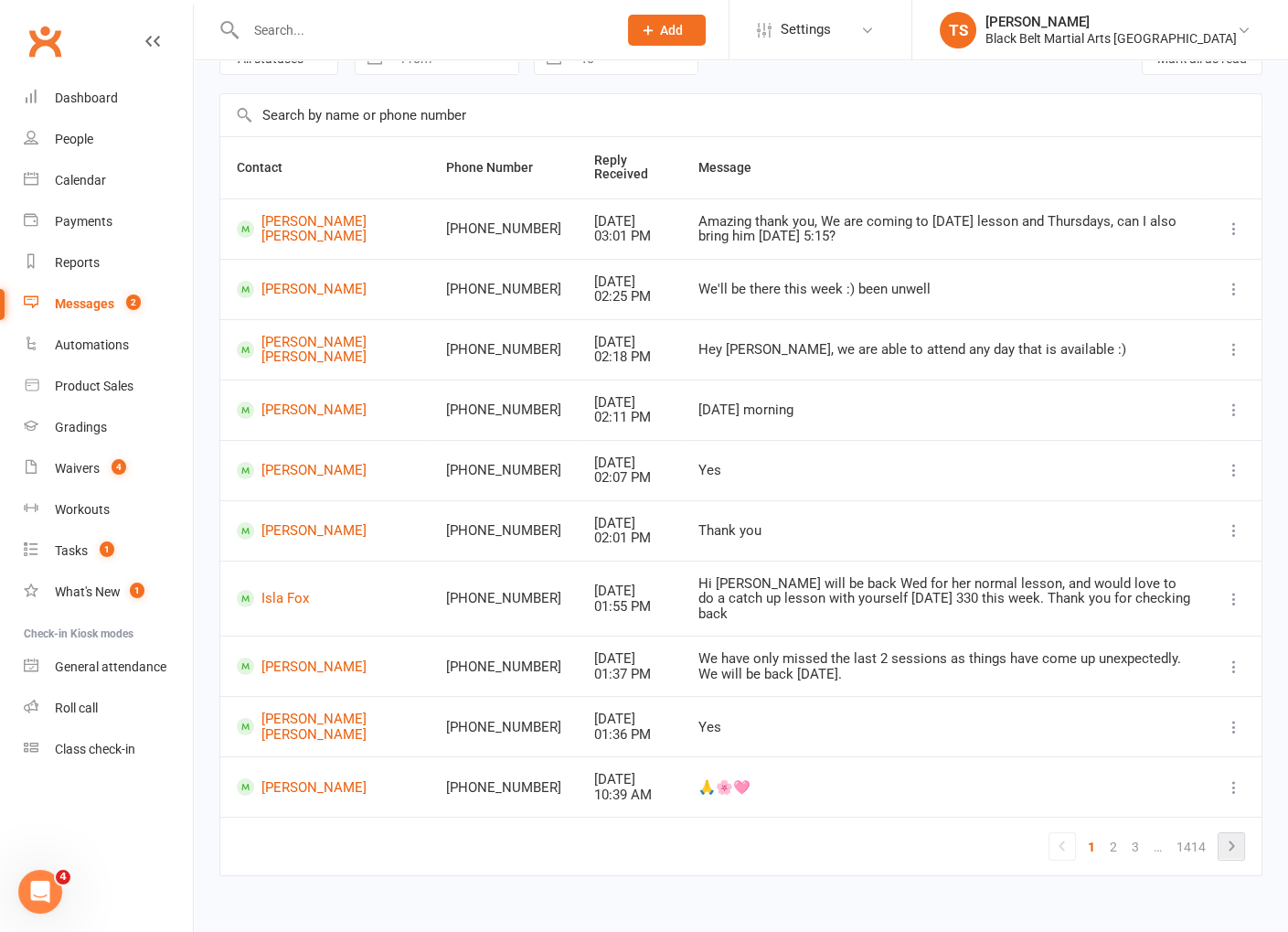
click at [1229, 835] on icon at bounding box center [1231, 846] width 22 height 22
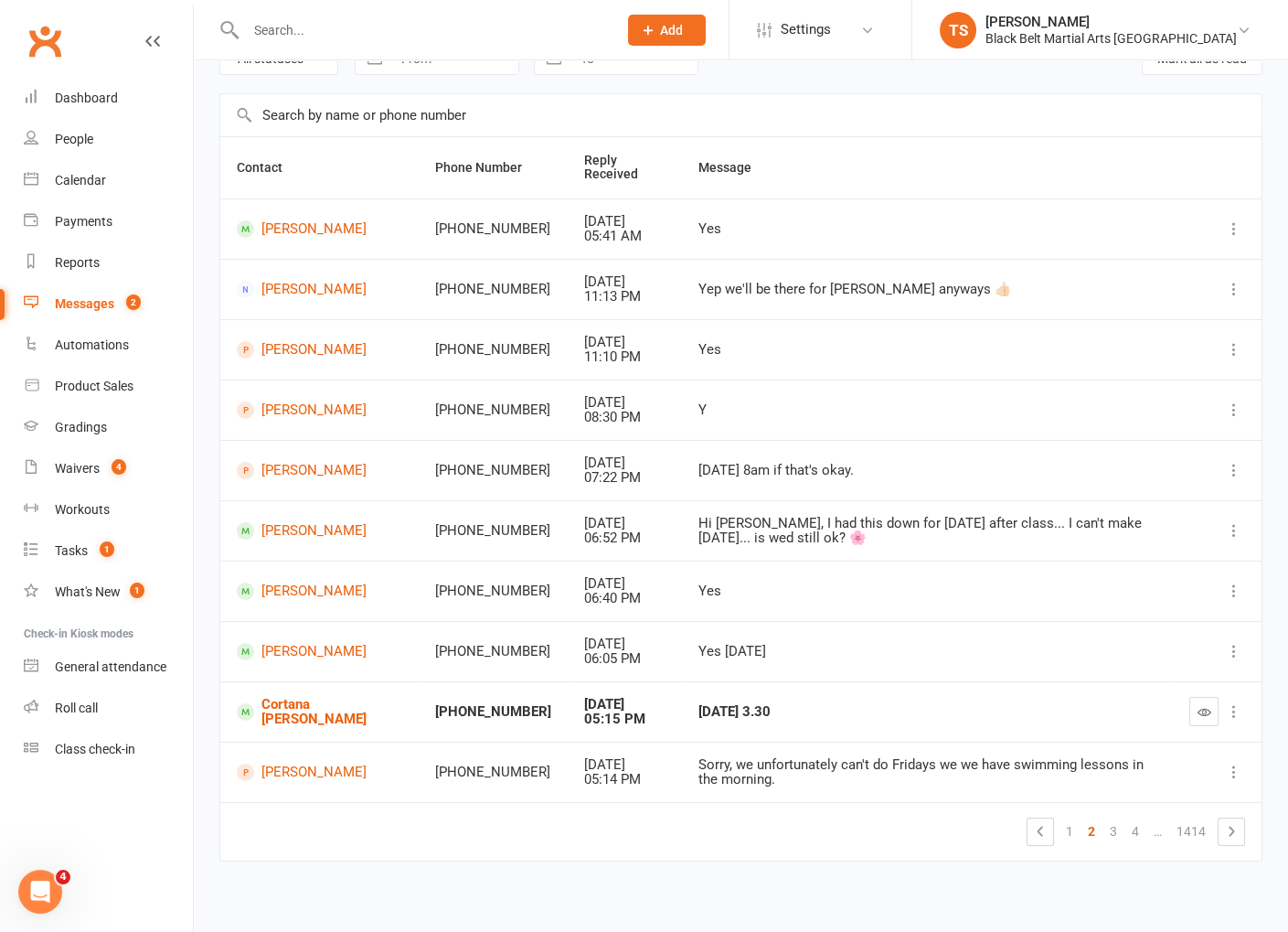
click at [1205, 714] on button "button" at bounding box center [1204, 711] width 29 height 29
click at [1117, 830] on link "3" at bounding box center [1113, 831] width 22 height 26
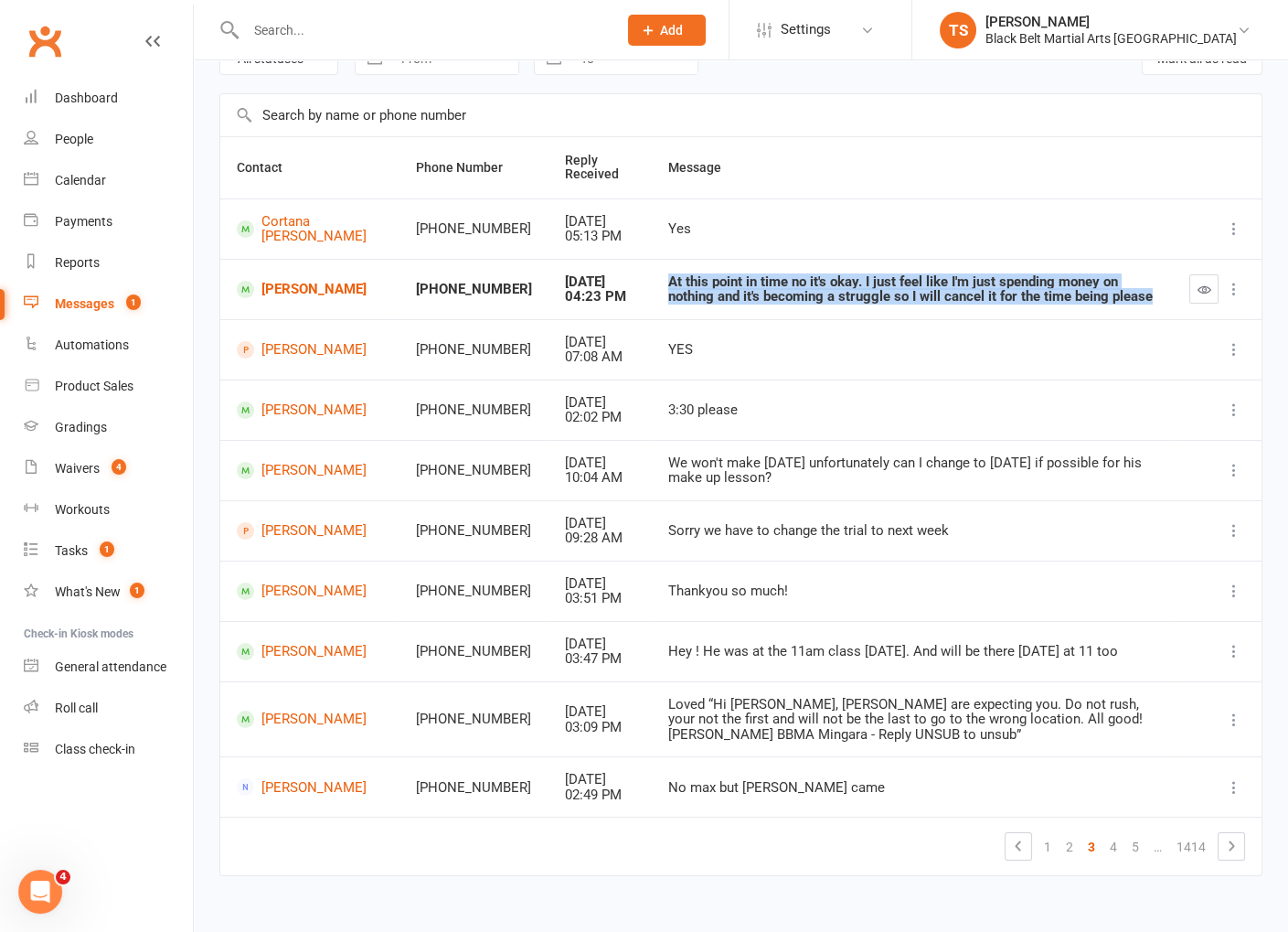
drag, startPoint x: 1047, startPoint y: 298, endPoint x: 626, endPoint y: 281, distance: 421.3
click at [668, 284] on div "At this point in time no it's okay. I just feel like I'm just spending money on…" at bounding box center [912, 289] width 489 height 30
copy div "At this point in time no it's okay. I just feel like I'm just spending money on…"
click at [1215, 290] on button "button" at bounding box center [1204, 289] width 29 height 29
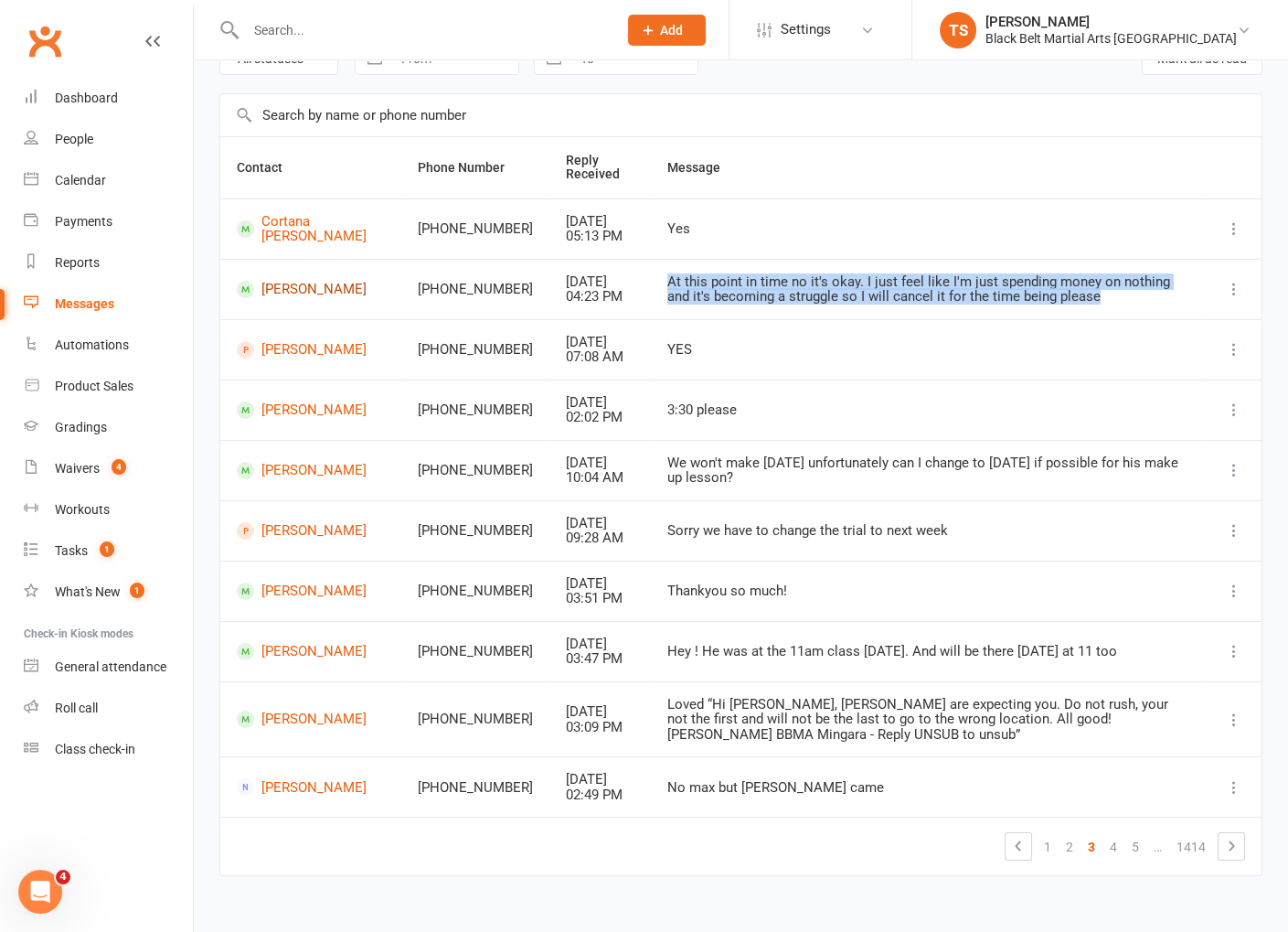
click at [275, 294] on link "[PERSON_NAME]" at bounding box center [311, 289] width 148 height 17
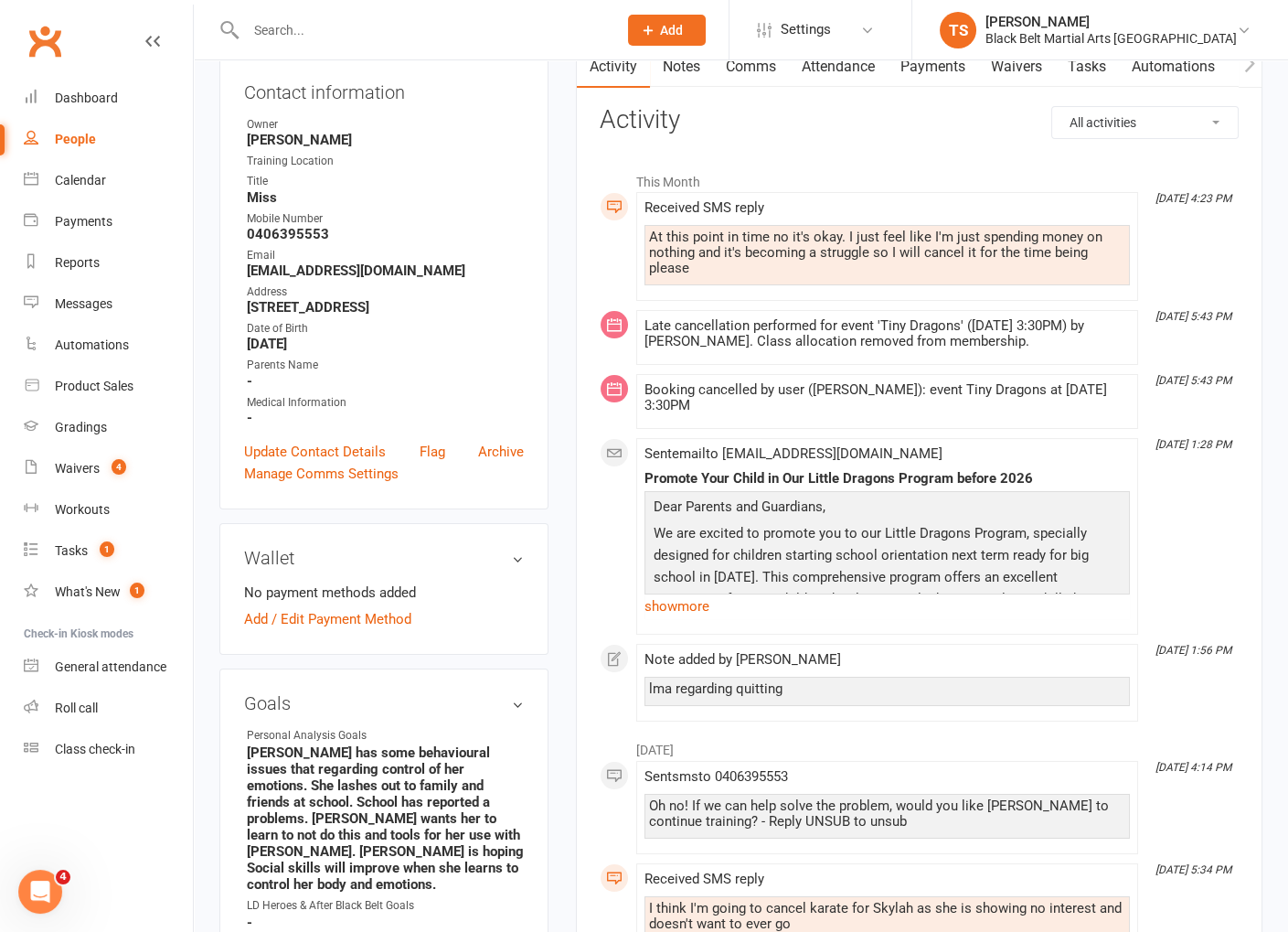
scroll to position [203, 0]
drag, startPoint x: 697, startPoint y: 605, endPoint x: 797, endPoint y: 622, distance: 101.4
click at [697, 605] on link "show more" at bounding box center [888, 605] width 486 height 26
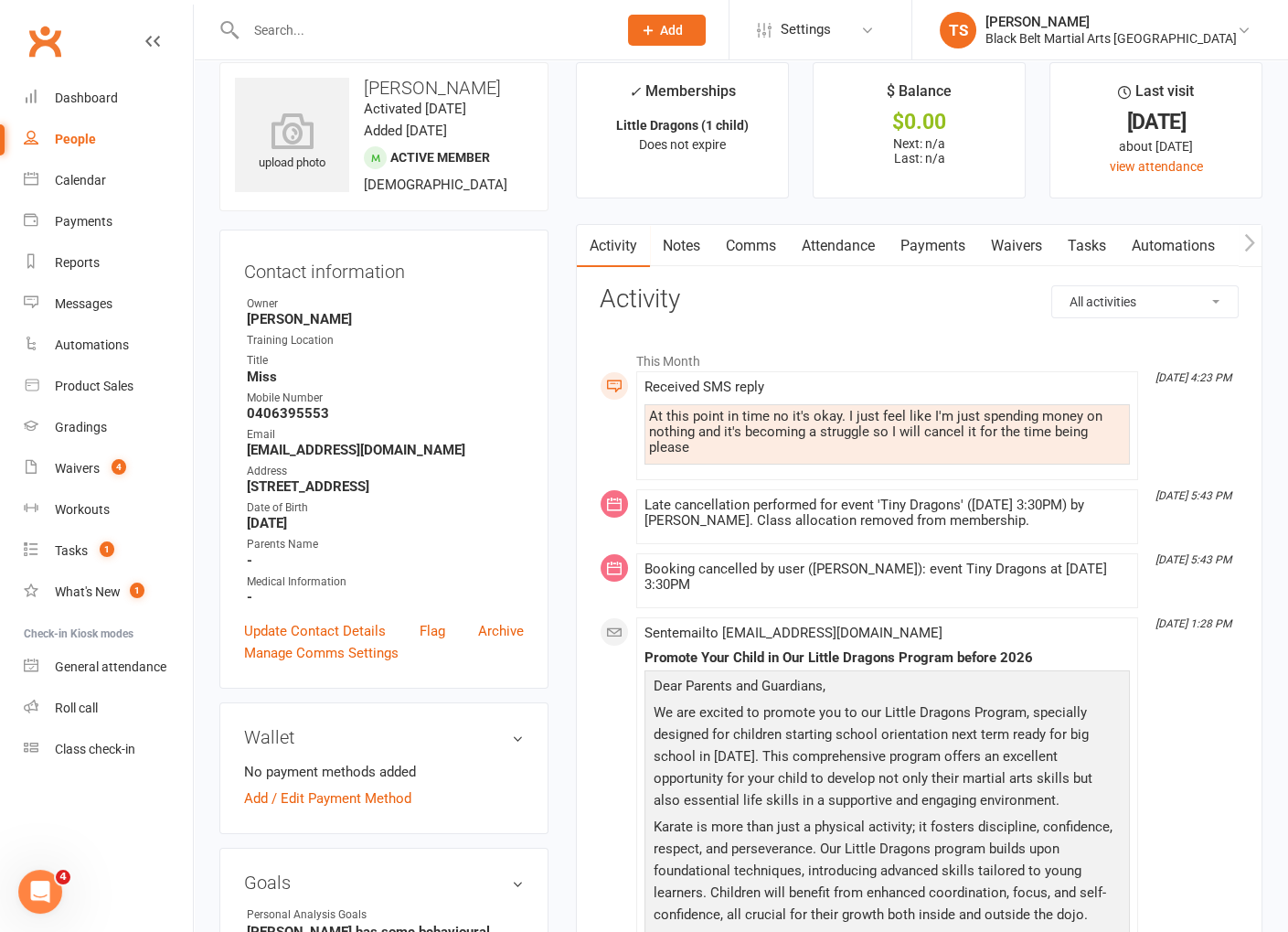
scroll to position [0, 0]
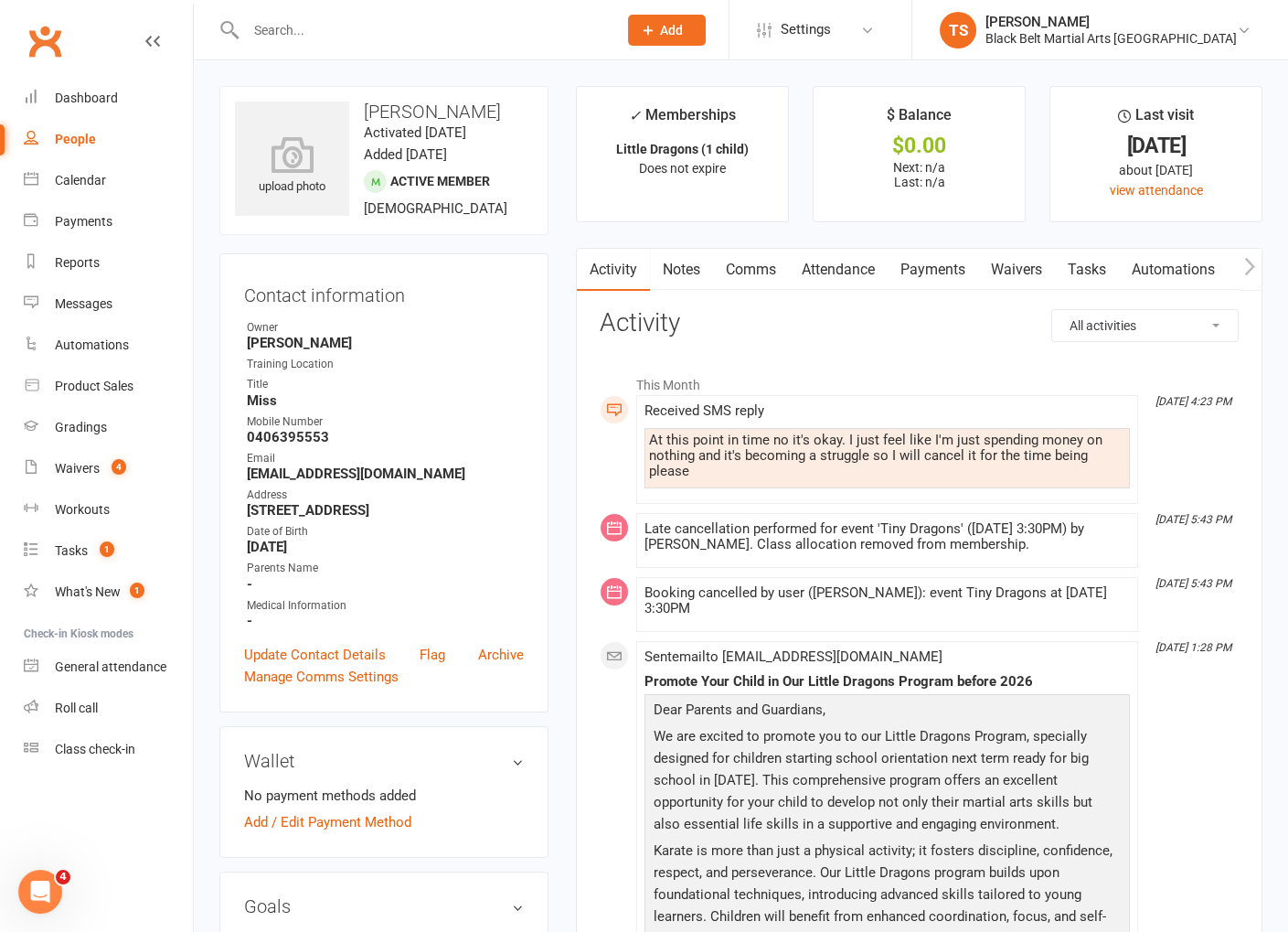
click at [734, 274] on link "Comms" at bounding box center [751, 270] width 76 height 42
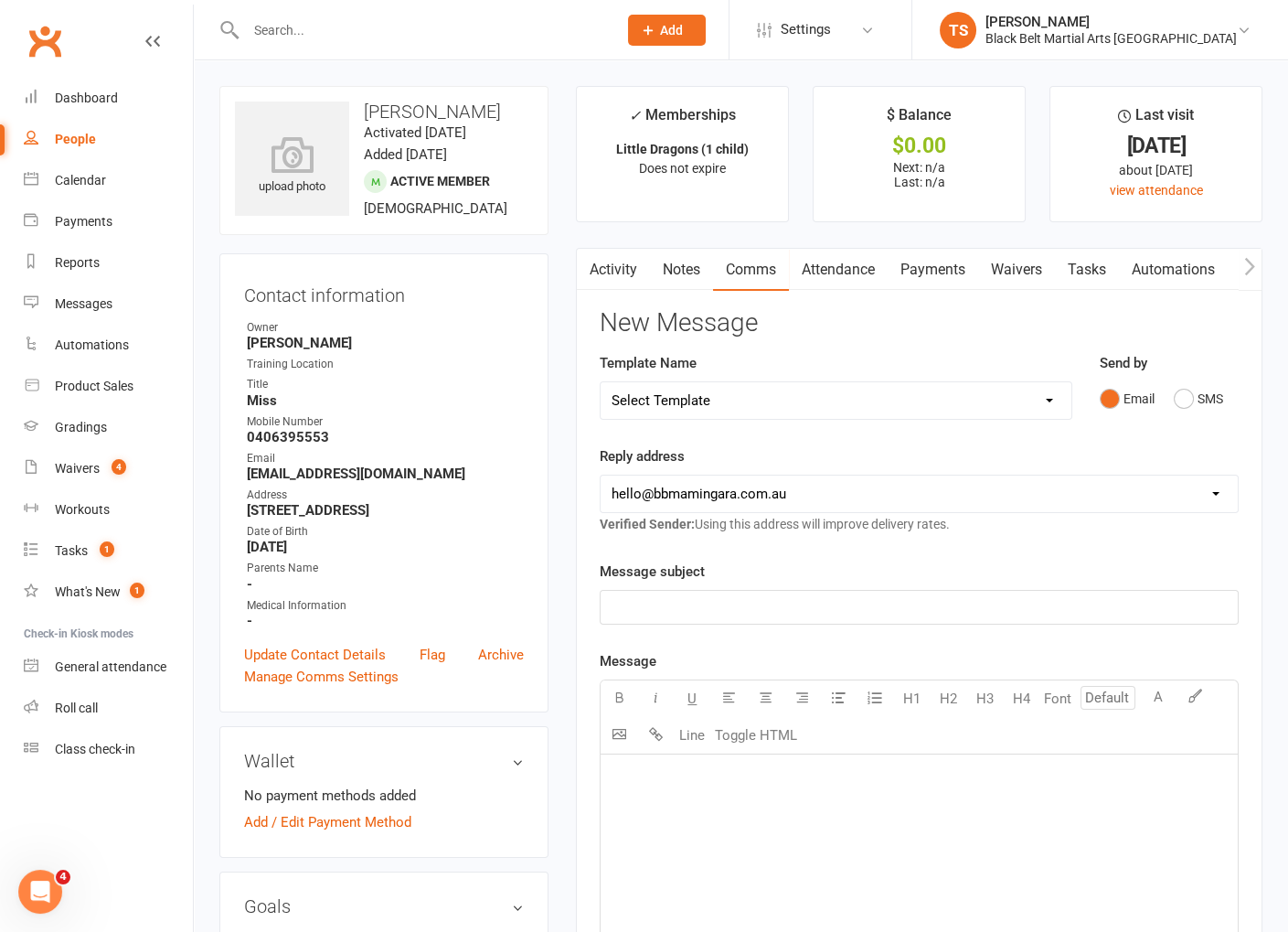
click at [723, 598] on p "﻿" at bounding box center [918, 607] width 615 height 22
click at [708, 788] on div "﻿" at bounding box center [919, 892] width 637 height 275
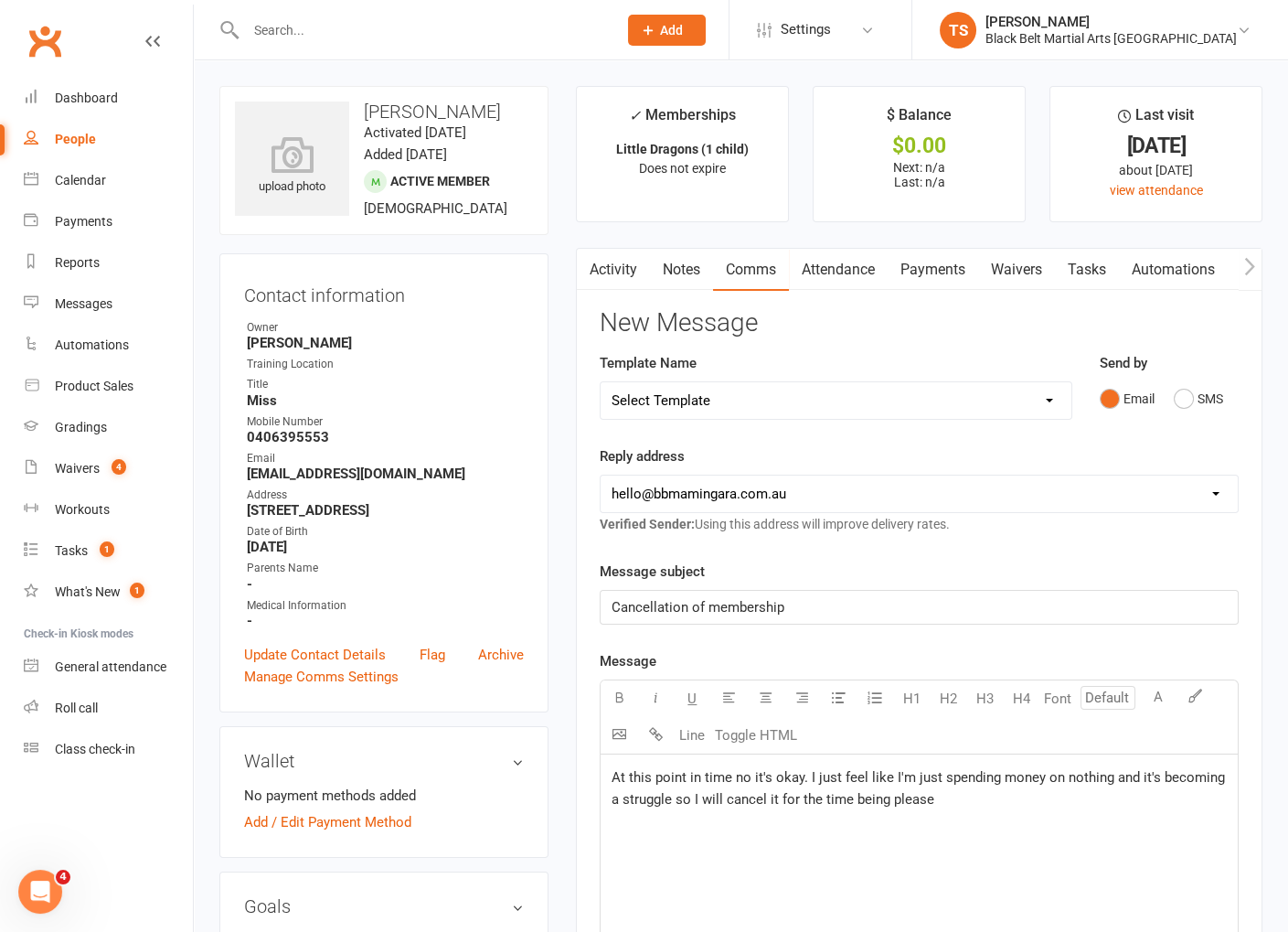
click at [615, 773] on span "At this point in time no it's okay. I just feel like I'm just spending money on…" at bounding box center [919, 788] width 617 height 38
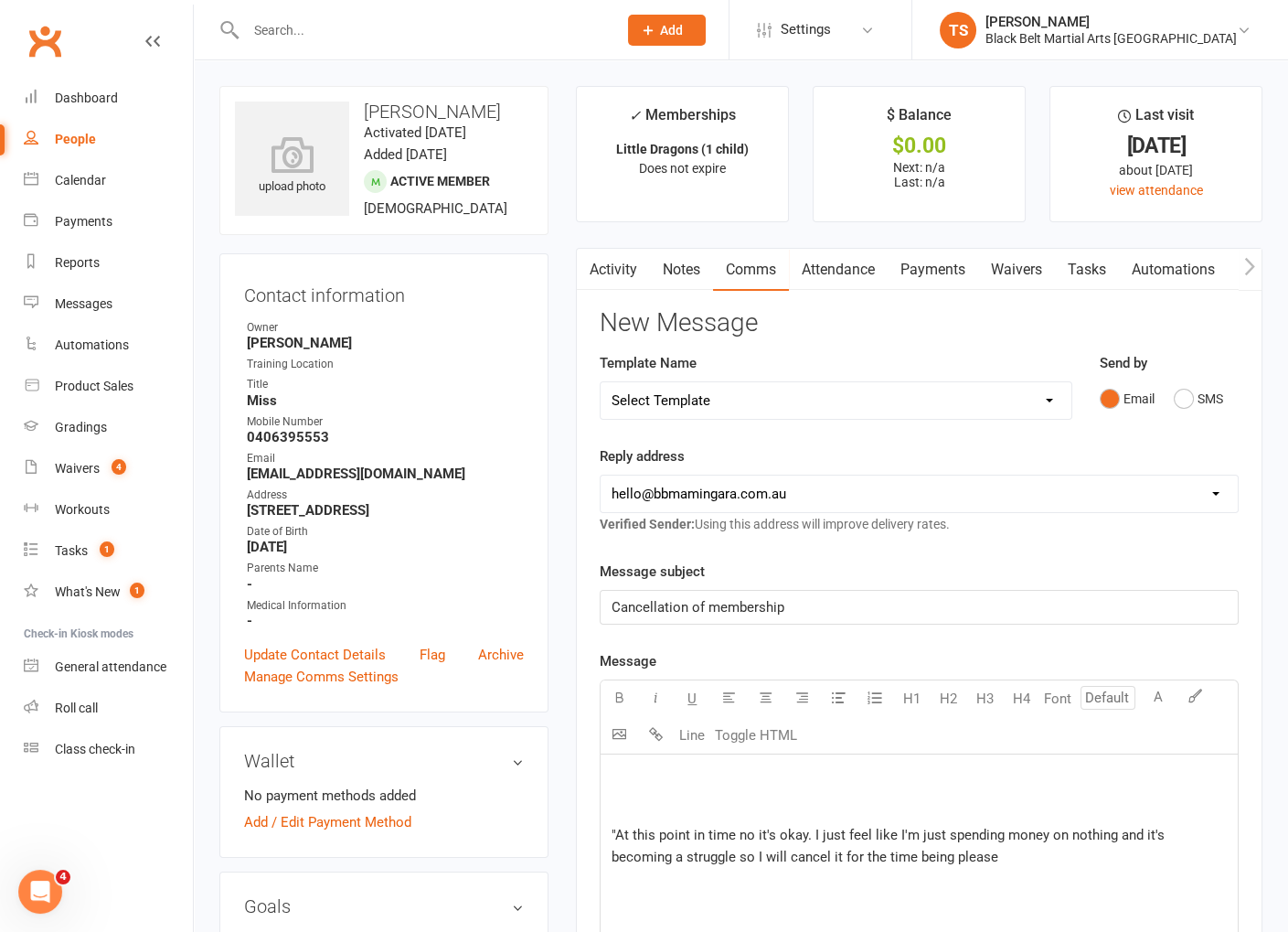
click at [952, 860] on p ""At this point in time no it's okay. I just feel like I'm just spending money o…" at bounding box center [918, 846] width 615 height 44
click at [688, 766] on p "﻿" at bounding box center [918, 777] width 615 height 22
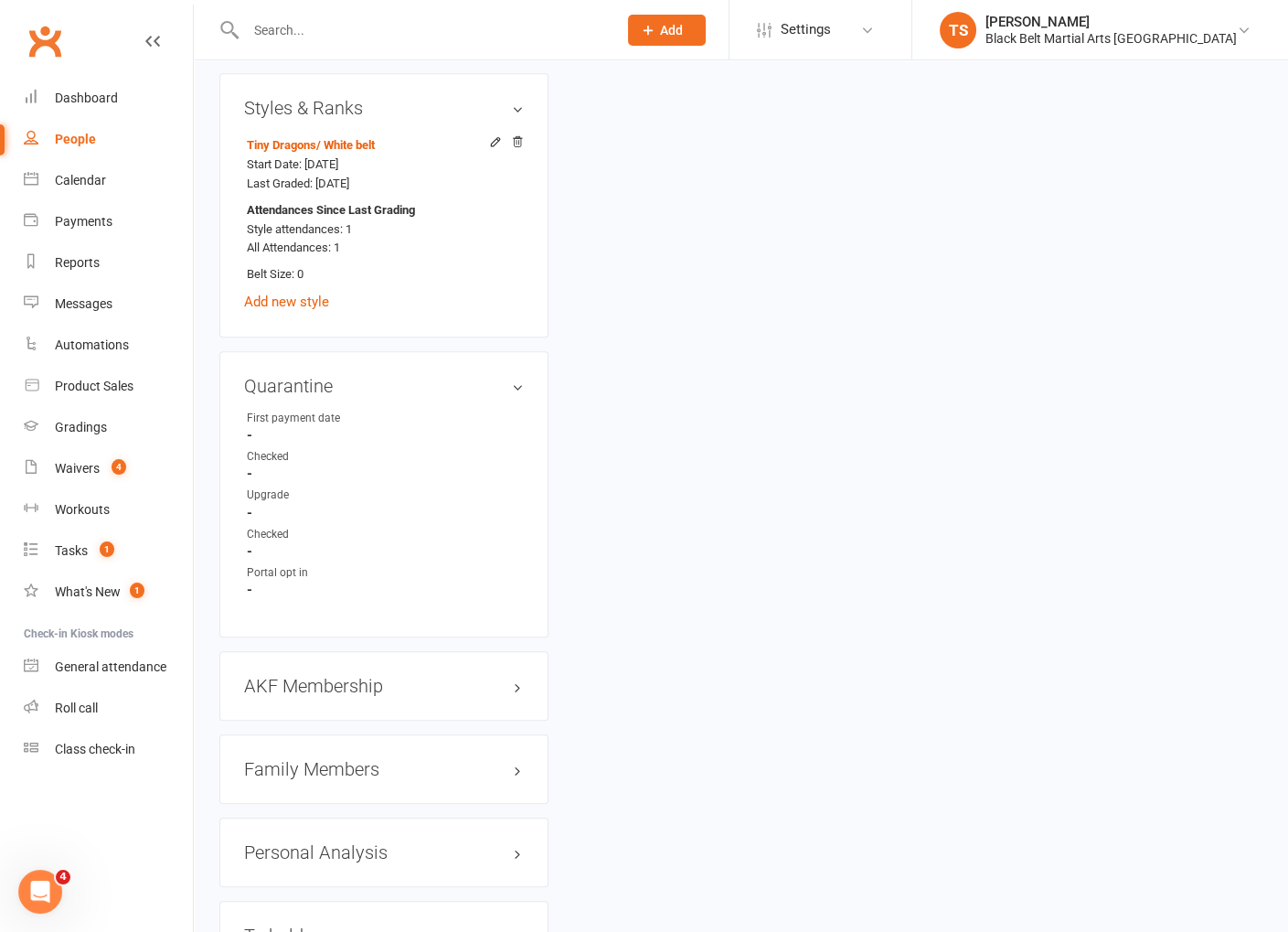
scroll to position [1565, 0]
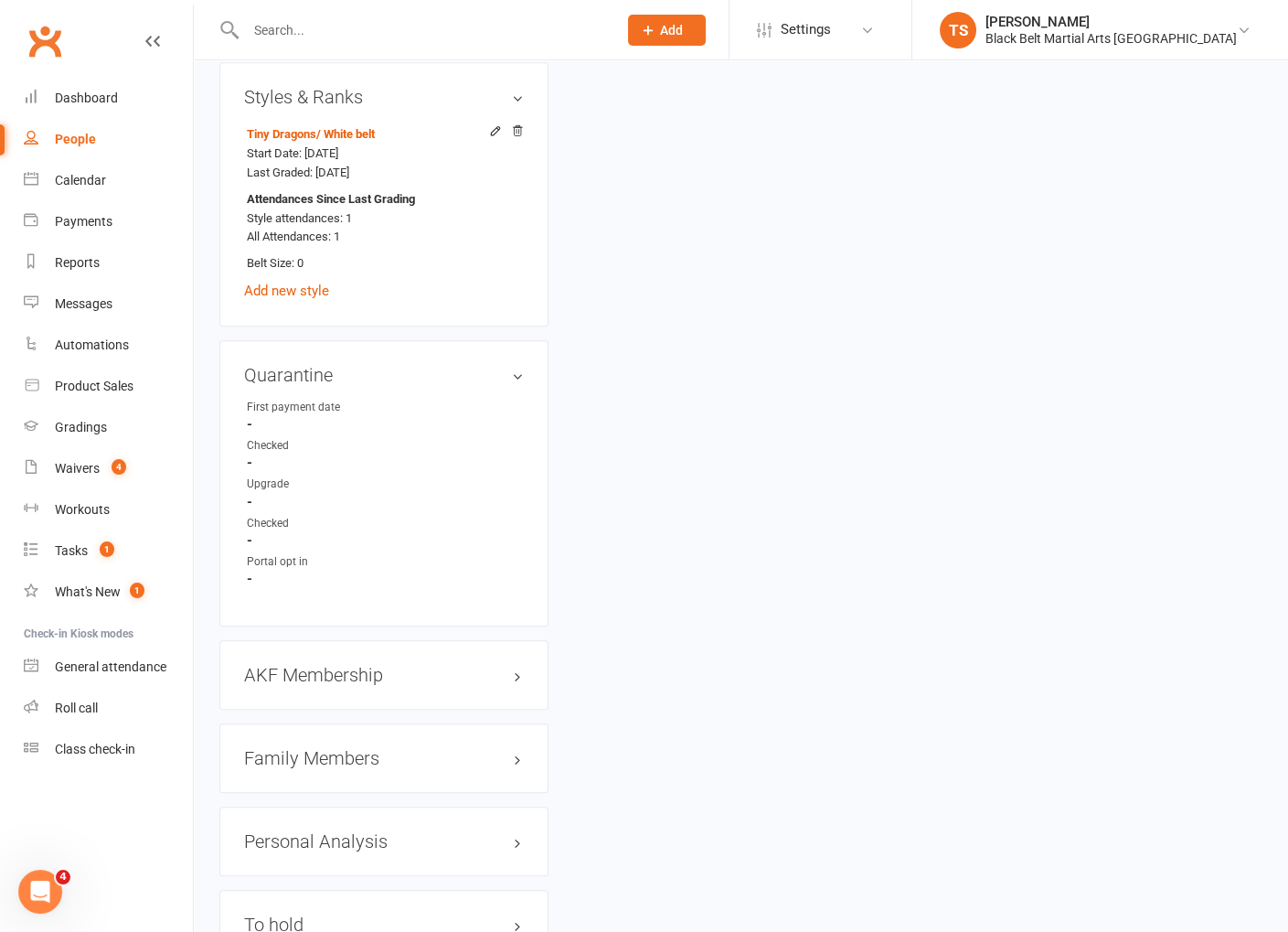
click at [313, 748] on h3 "Family Members" at bounding box center [383, 757] width 279 height 20
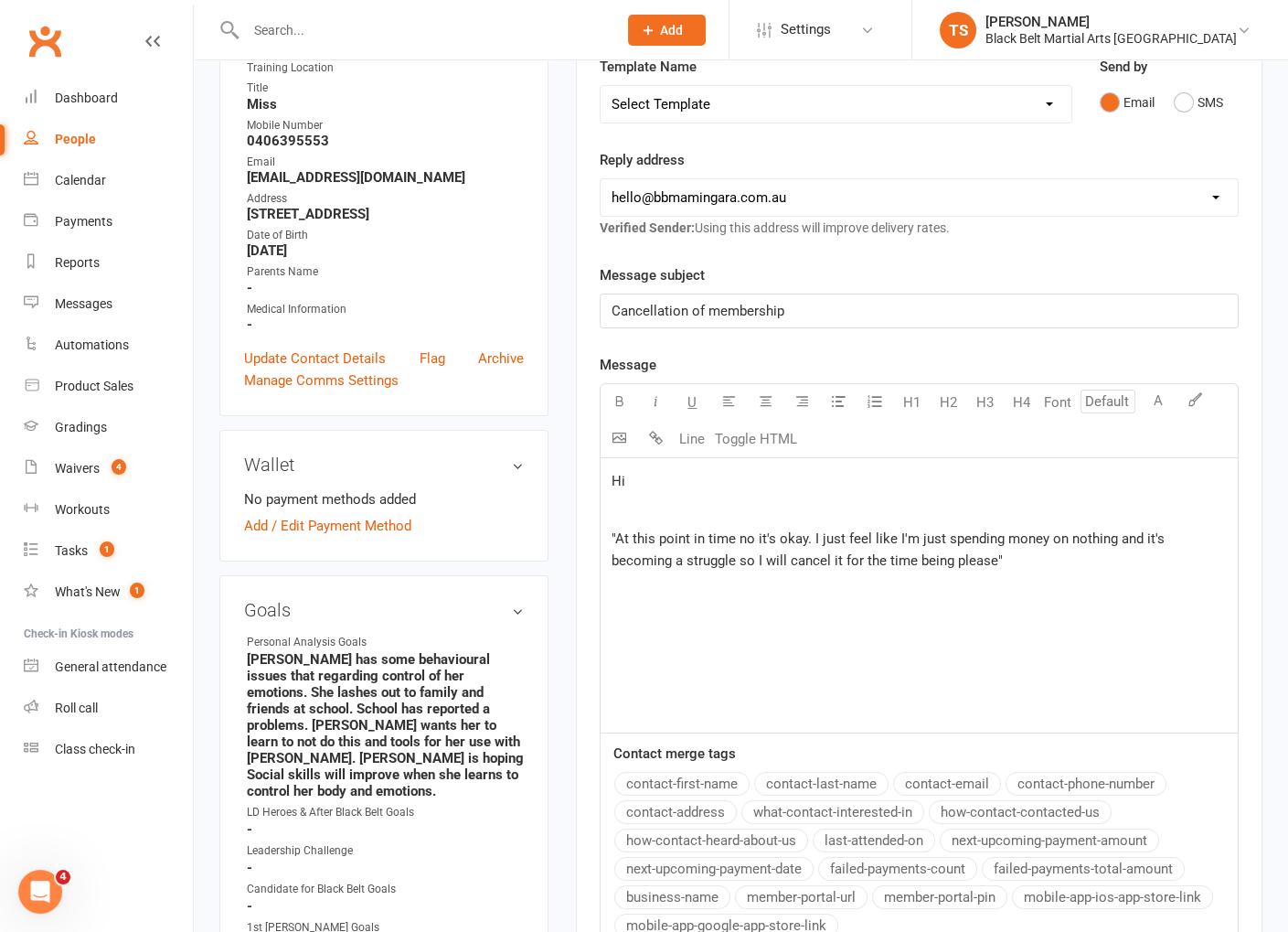
scroll to position [0, 0]
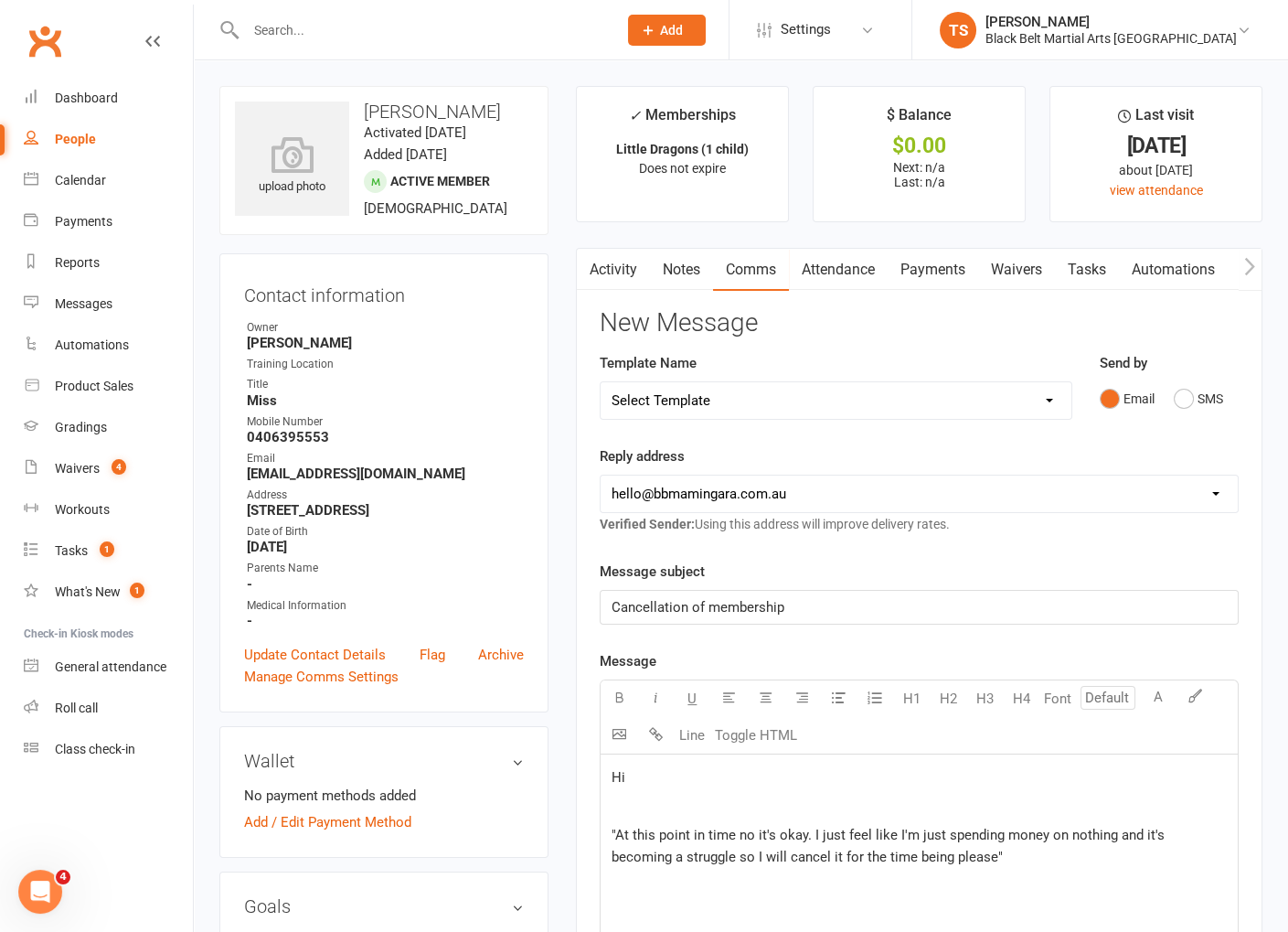
click at [674, 777] on p "Hi" at bounding box center [918, 777] width 615 height 22
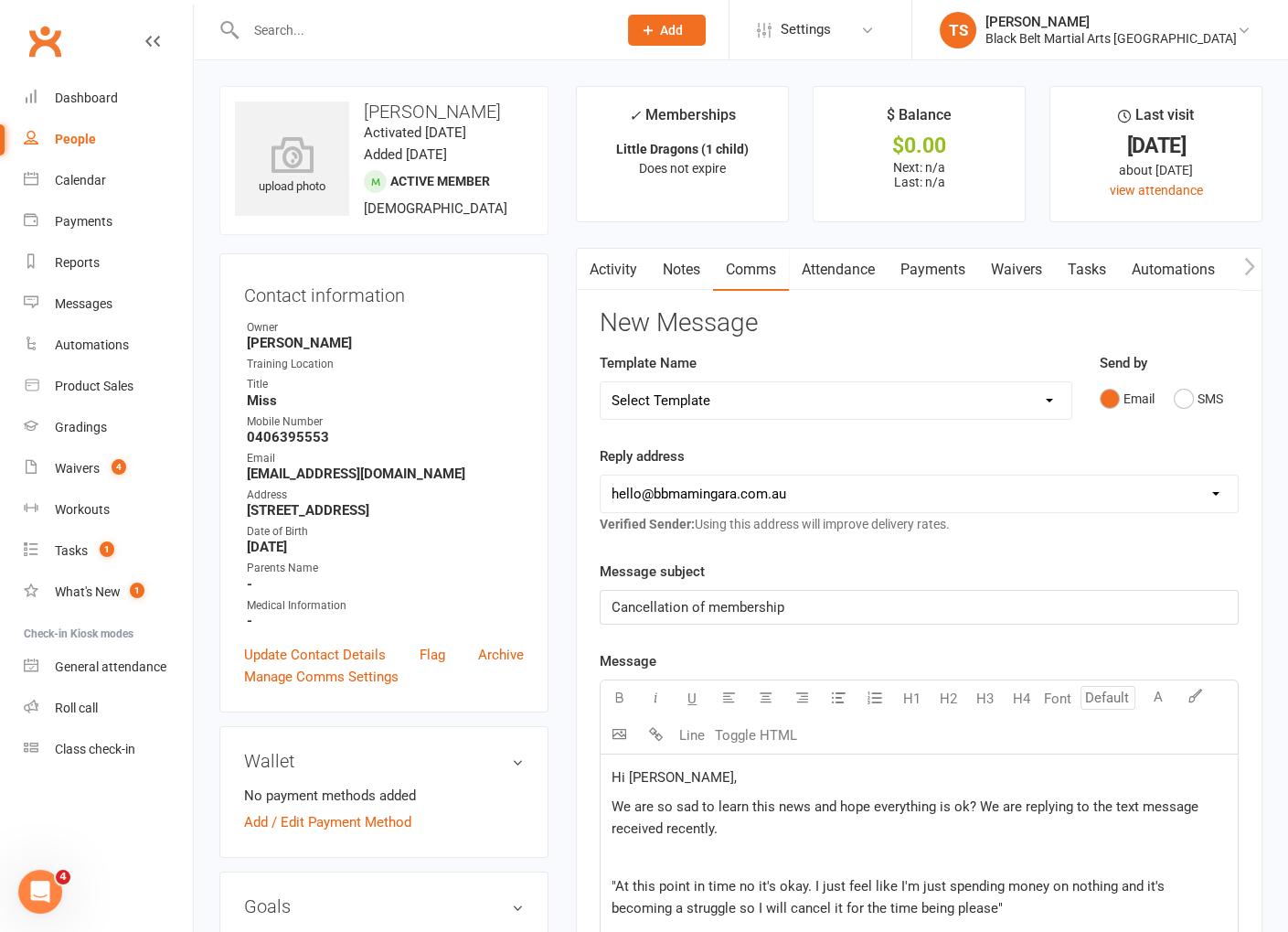
click at [669, 860] on p "﻿" at bounding box center [918, 856] width 615 height 22
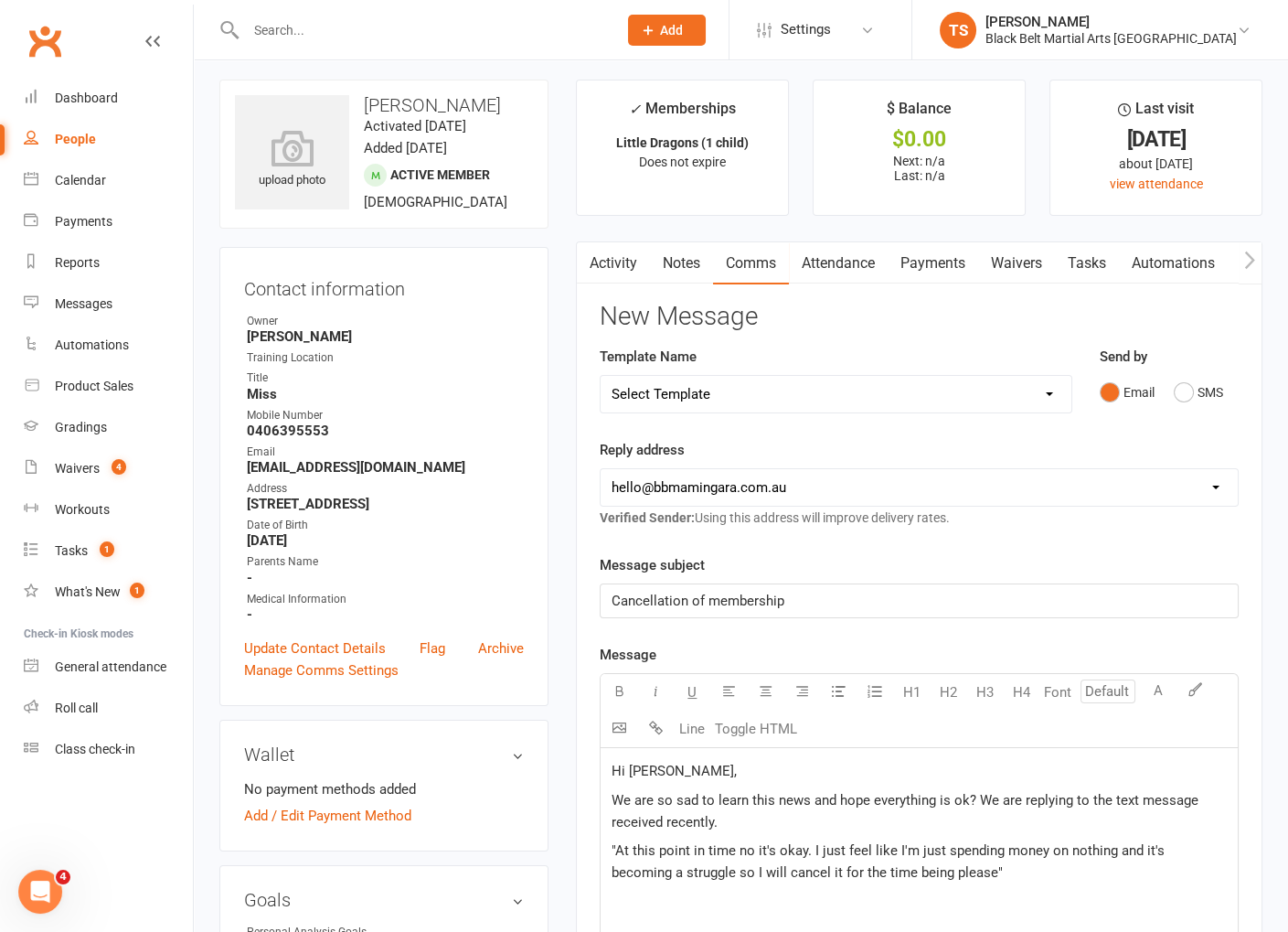
scroll to position [15, 0]
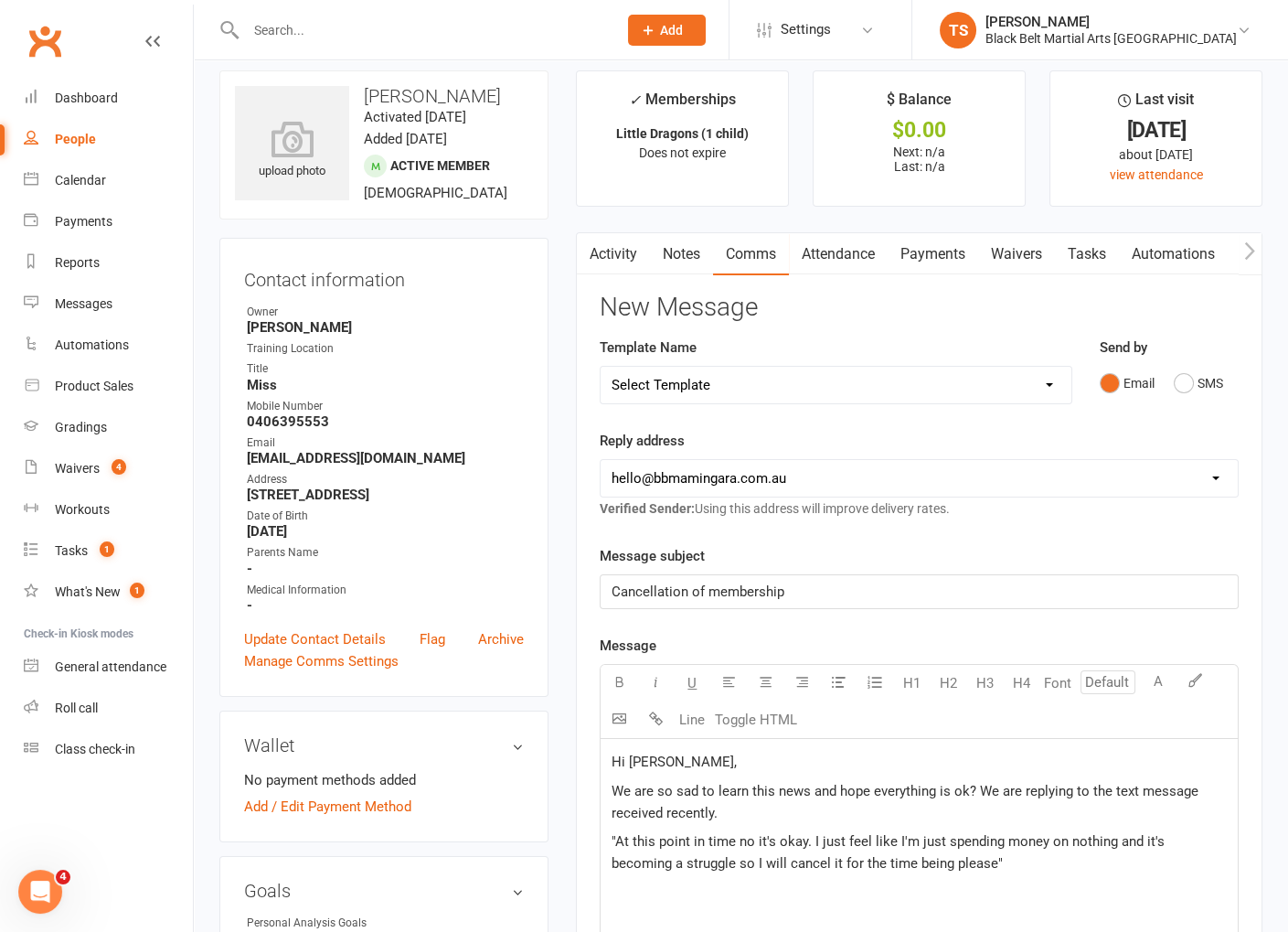
click at [975, 866] on p ""At this point in time no it's okay. I just feel like I'm just spending money o…" at bounding box center [918, 852] width 615 height 44
click at [775, 815] on p "We are so sad to learn this news and hope everything is ok? We are replying to …" at bounding box center [918, 802] width 615 height 44
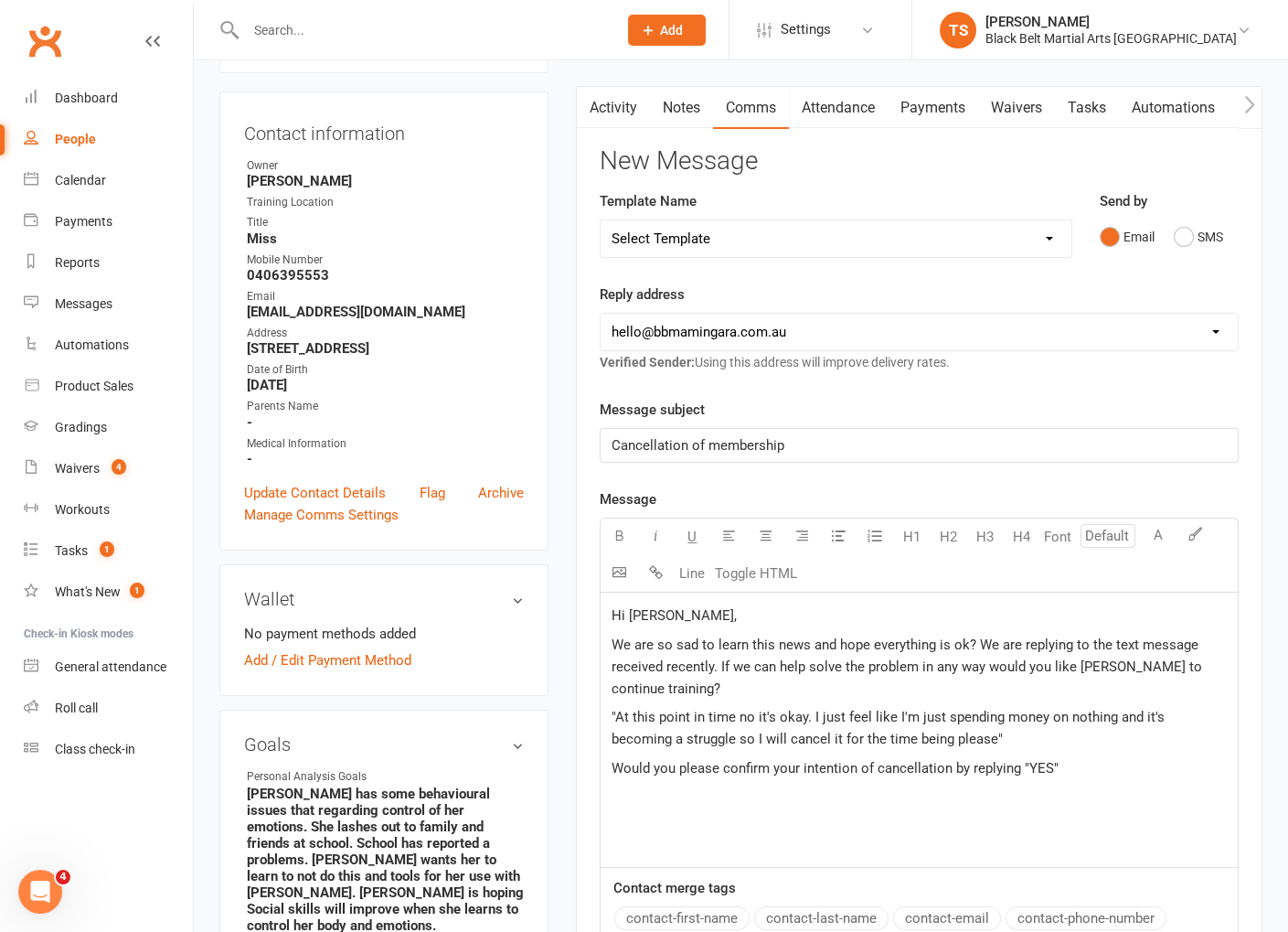
scroll to position [189, 0]
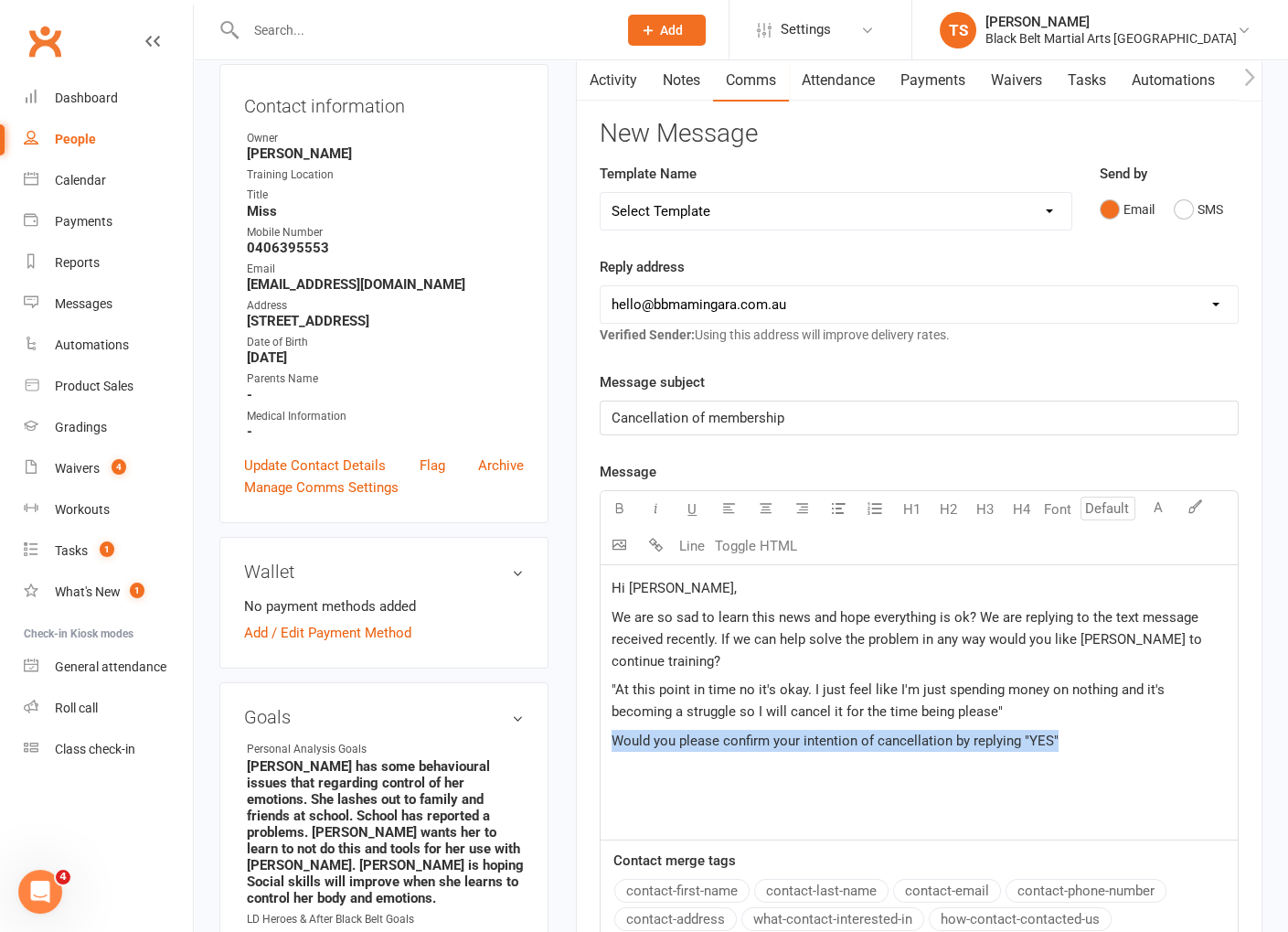
drag, startPoint x: 1077, startPoint y: 736, endPoint x: 609, endPoint y: 725, distance: 468.1
click at [608, 725] on div "Hi [PERSON_NAME], We are so sad to learn this news and hope everything is ok? W…" at bounding box center [919, 703] width 637 height 275
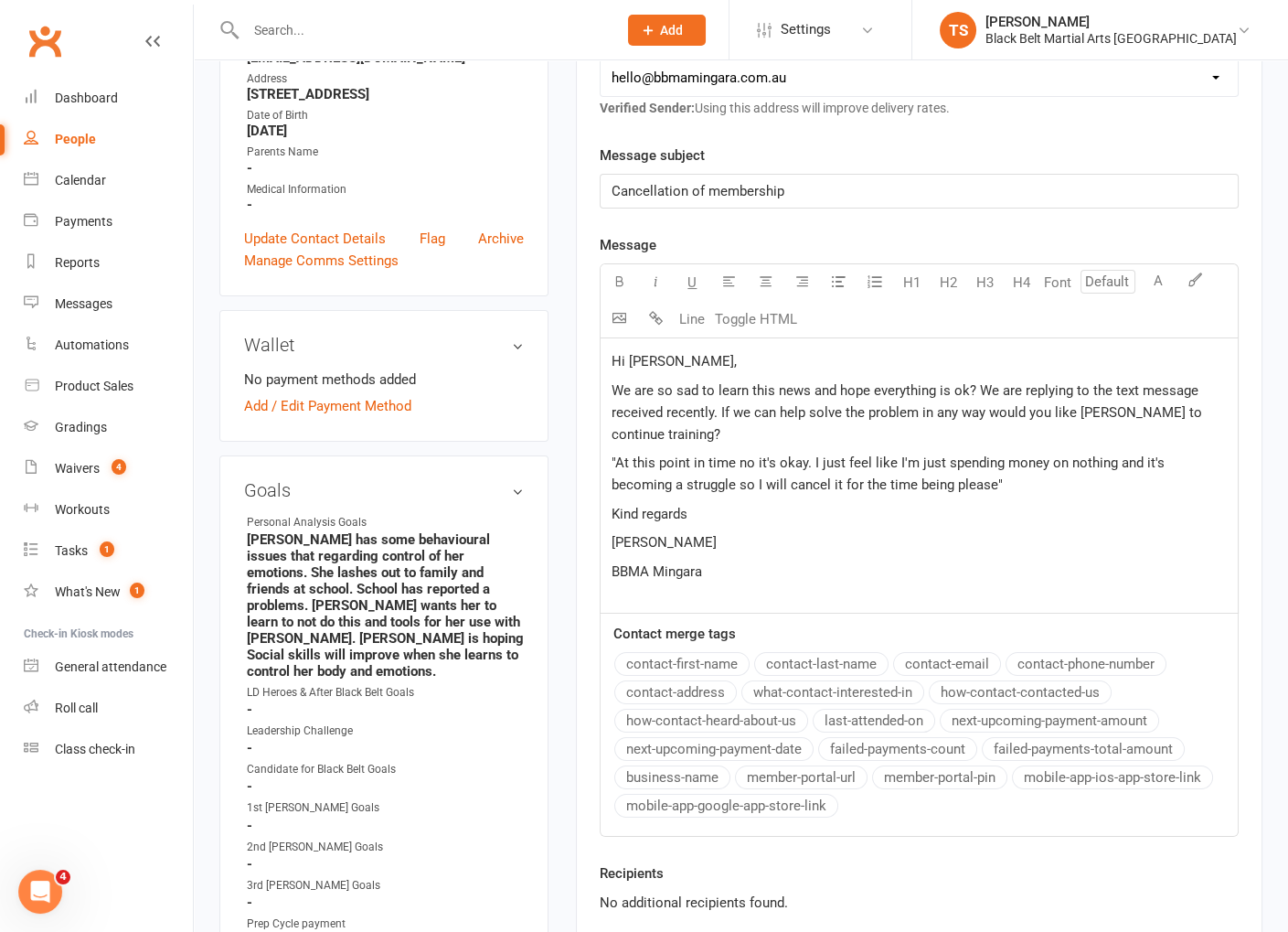
scroll to position [507, 0]
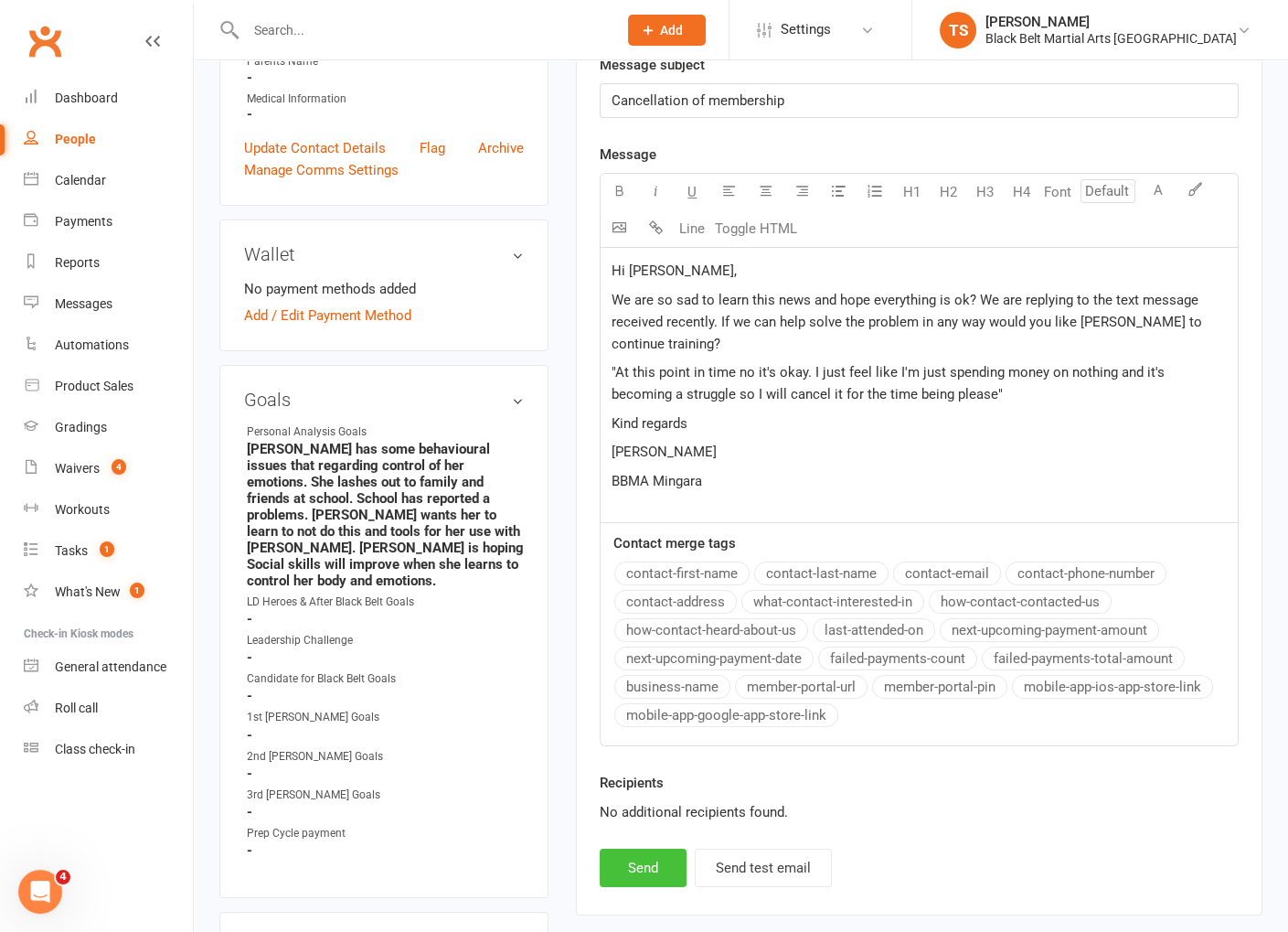
click at [650, 860] on button "Send" at bounding box center [643, 868] width 86 height 38
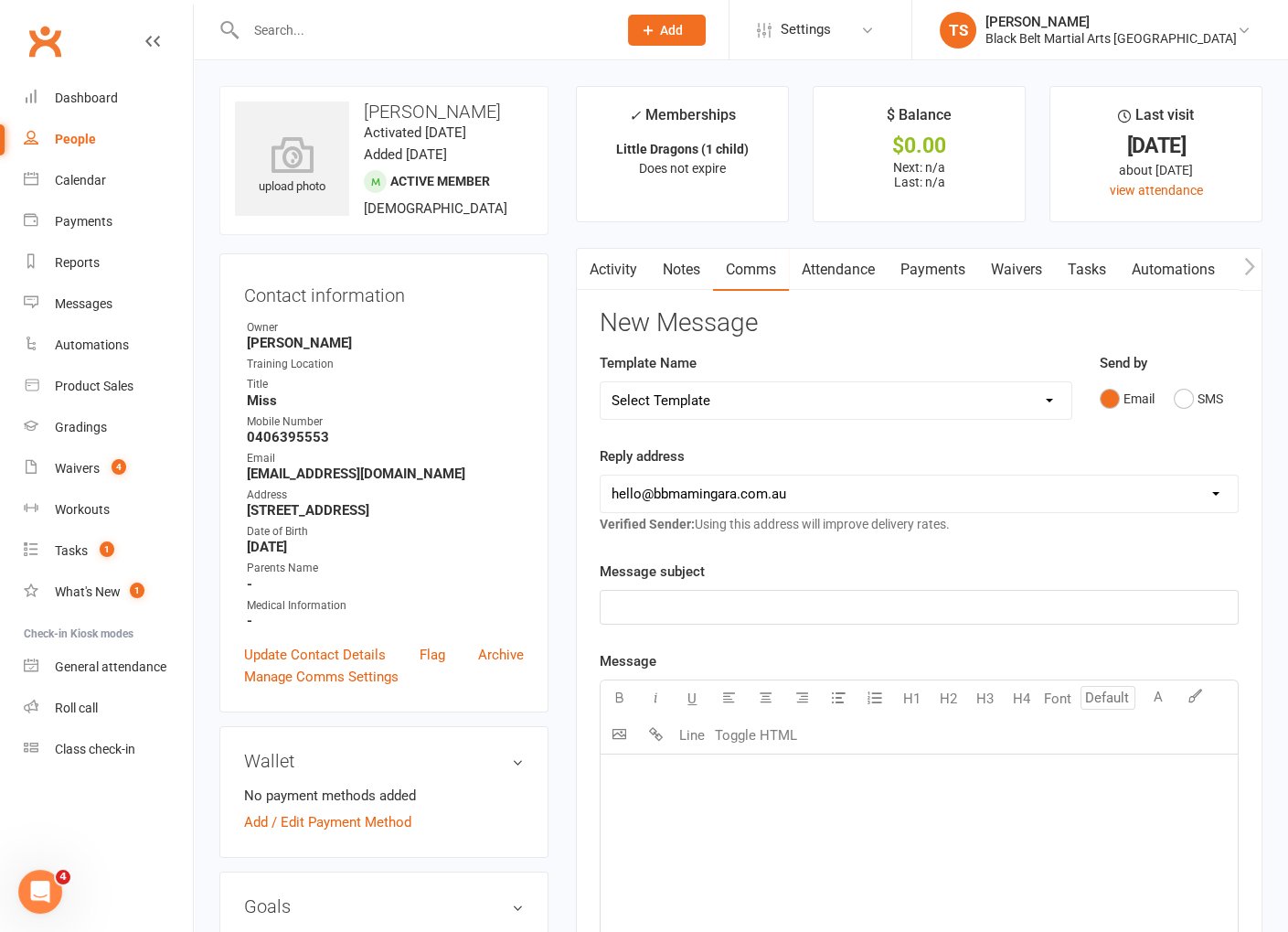
click at [290, 19] on input "text" at bounding box center [422, 30] width 364 height 26
